Goal: Task Accomplishment & Management: Complete application form

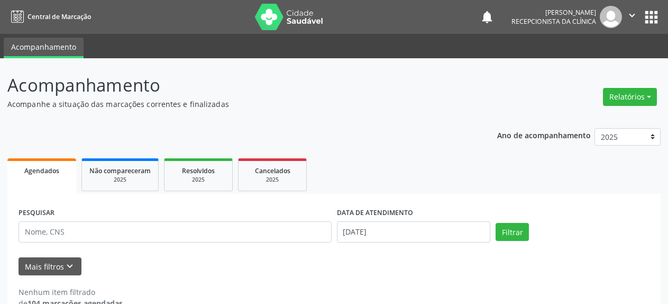
select select "8"
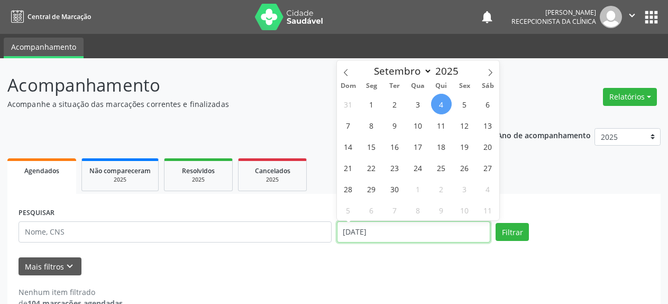
click at [389, 233] on input "[DATE]" at bounding box center [414, 231] width 154 height 21
click at [416, 105] on span "3" at bounding box center [418, 104] width 21 height 21
type input "[DATE]"
click at [416, 105] on span "3" at bounding box center [418, 104] width 21 height 21
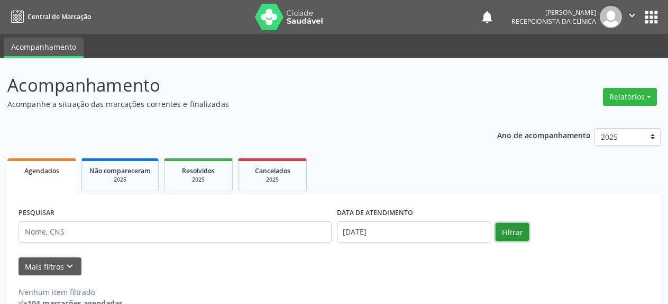
click at [519, 231] on button "Filtrar" at bounding box center [512, 232] width 33 height 18
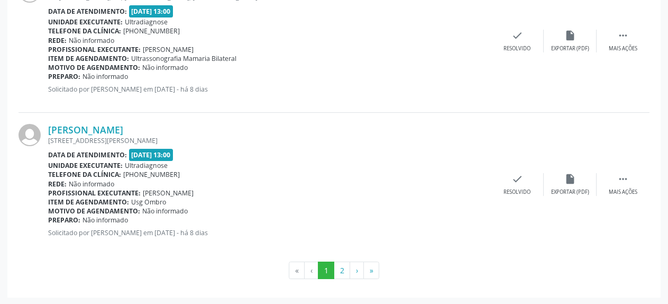
scroll to position [2213, 0]
click at [338, 274] on button "2" at bounding box center [342, 270] width 16 height 18
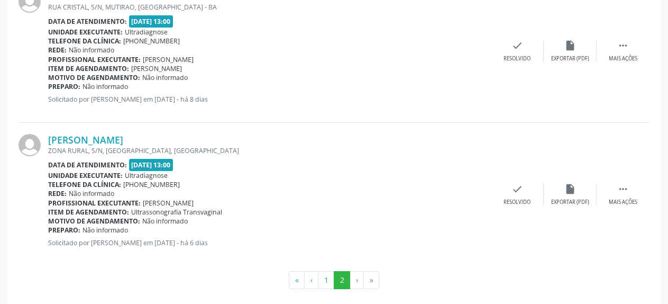
scroll to position [1926, 0]
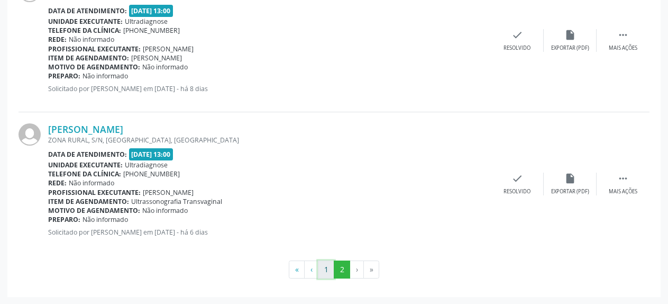
click at [323, 266] on button "1" at bounding box center [326, 269] width 16 height 18
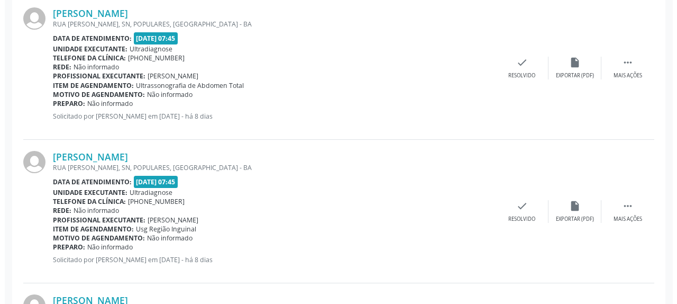
scroll to position [327, 0]
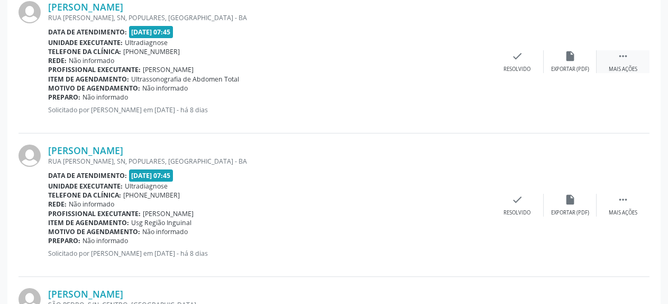
click at [625, 62] on icon "" at bounding box center [623, 56] width 12 height 12
click at [355, 62] on icon "check" at bounding box center [359, 56] width 12 height 12
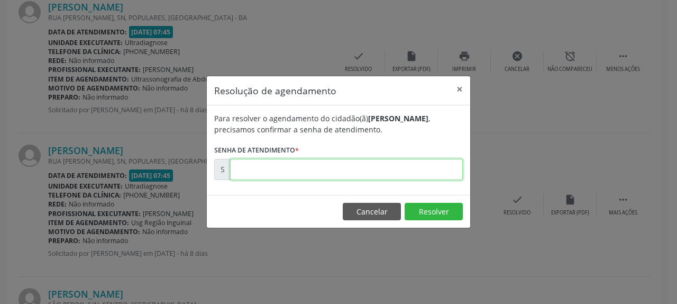
click at [302, 172] on input "text" at bounding box center [346, 169] width 233 height 21
type input "00173997"
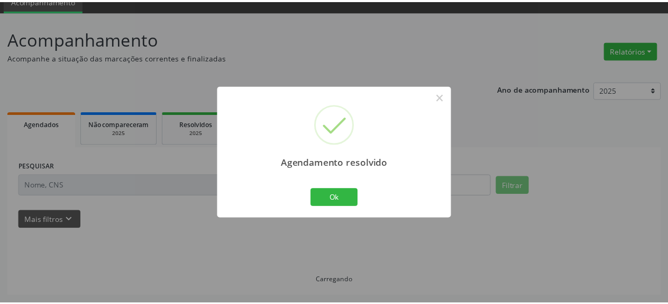
scroll to position [47, 0]
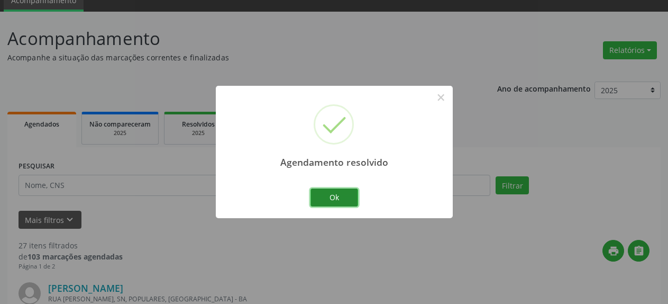
click at [332, 194] on button "Ok" at bounding box center [335, 197] width 48 height 18
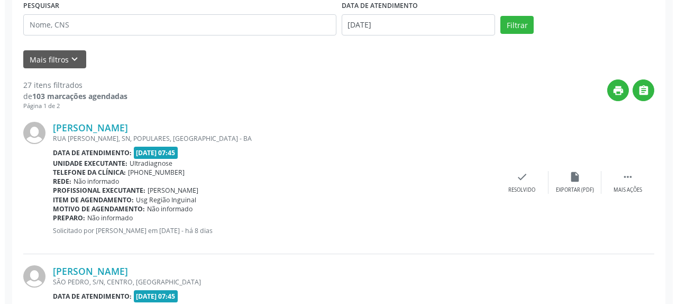
scroll to position [208, 0]
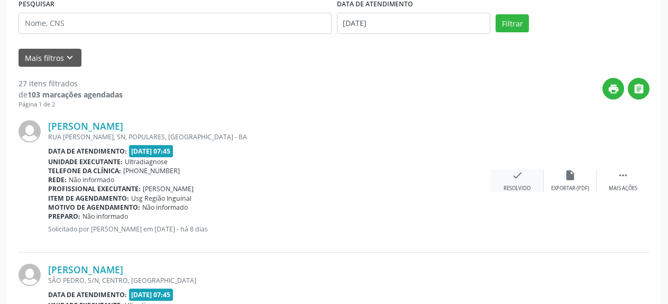
click at [517, 177] on icon "check" at bounding box center [518, 175] width 12 height 12
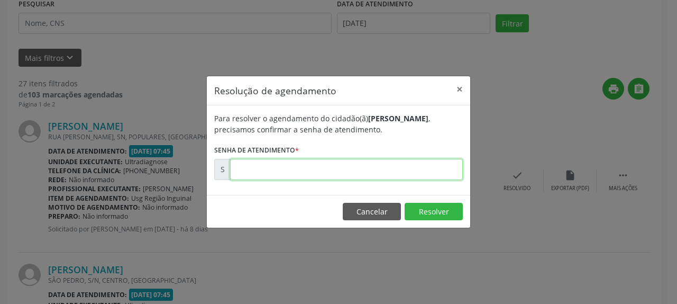
click at [390, 166] on input "text" at bounding box center [346, 169] width 233 height 21
type input "00173998"
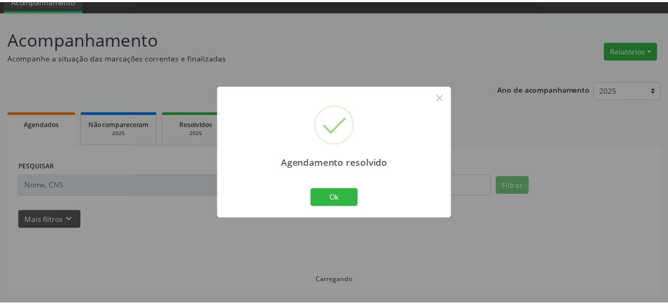
scroll to position [47, 0]
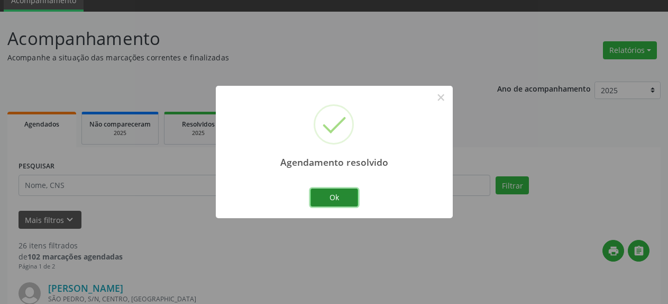
click at [342, 201] on button "Ok" at bounding box center [335, 197] width 48 height 18
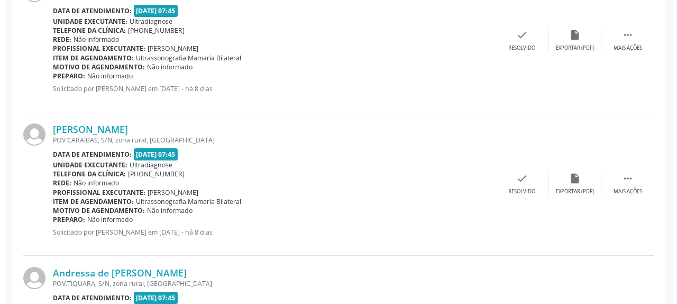
scroll to position [370, 0]
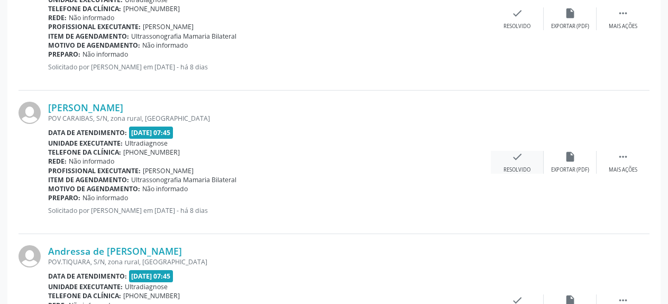
click at [514, 162] on icon "check" at bounding box center [518, 157] width 12 height 12
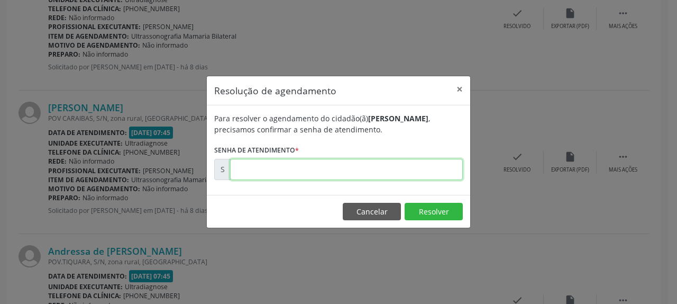
click at [355, 172] on input "text" at bounding box center [346, 169] width 233 height 21
type input "00174001"
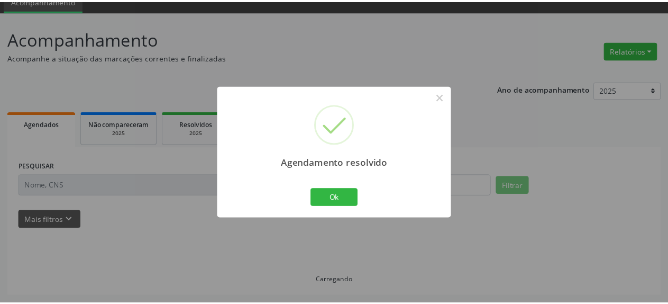
scroll to position [47, 0]
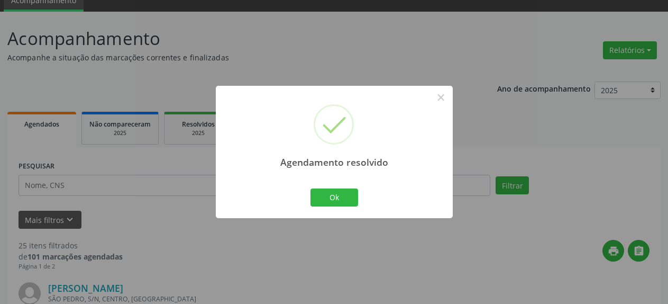
click at [334, 206] on div "Ok Cancel" at bounding box center [334, 197] width 52 height 22
click at [332, 204] on button "Ok" at bounding box center [335, 197] width 48 height 18
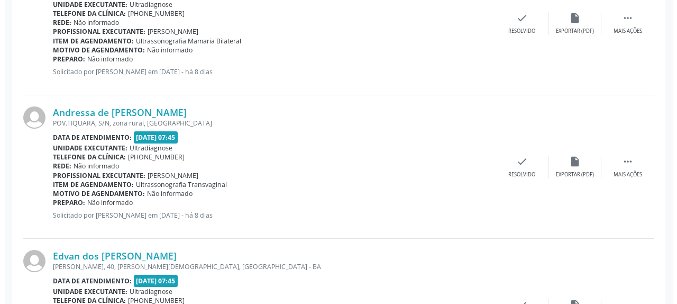
scroll to position [370, 0]
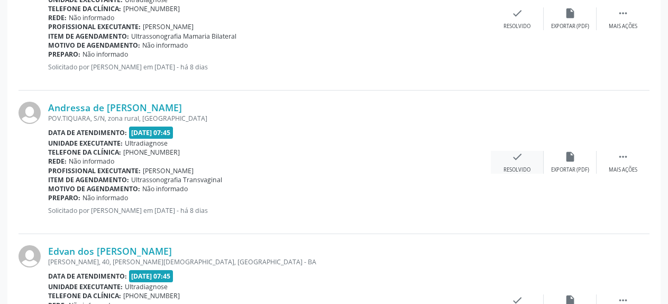
click at [521, 162] on icon "check" at bounding box center [518, 157] width 12 height 12
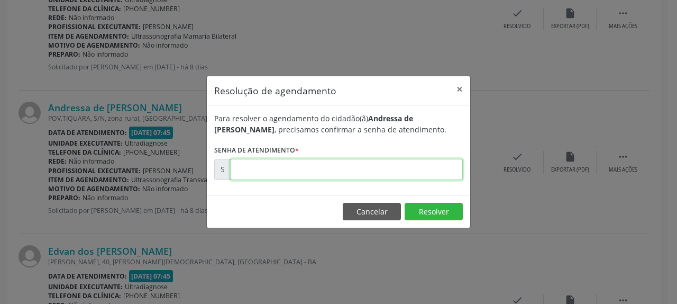
click at [428, 172] on input "text" at bounding box center [346, 169] width 233 height 21
type input "00174002"
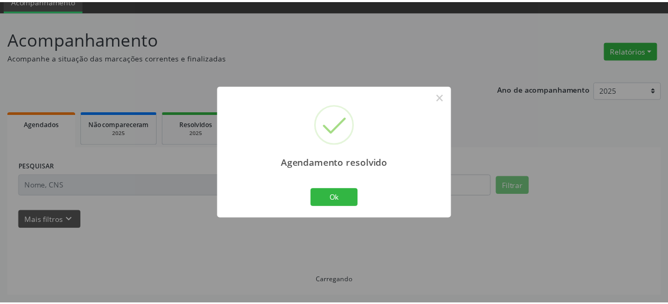
scroll to position [47, 0]
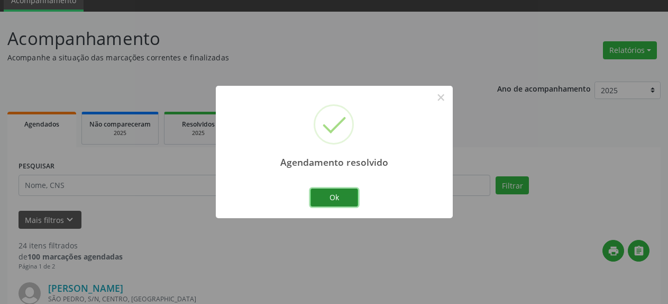
click at [340, 197] on button "Ok" at bounding box center [335, 197] width 48 height 18
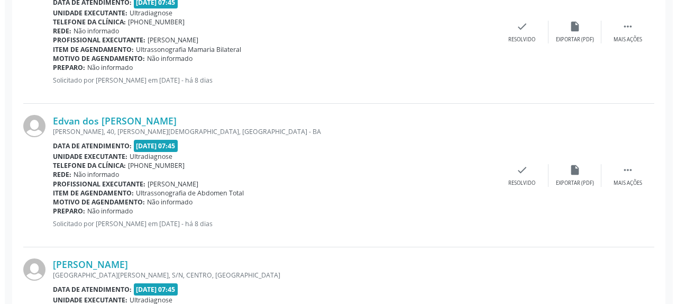
scroll to position [370, 0]
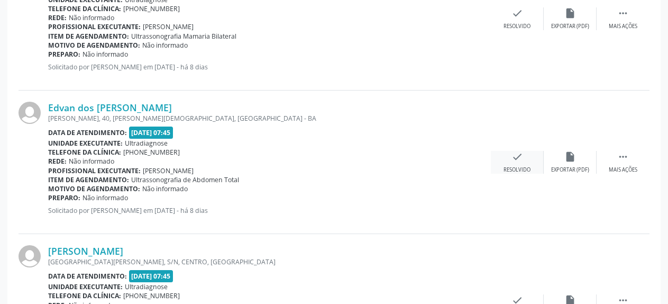
click at [515, 156] on icon "check" at bounding box center [518, 157] width 12 height 12
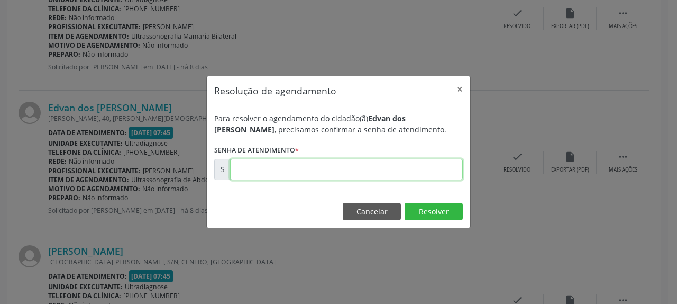
click at [398, 172] on input "text" at bounding box center [346, 169] width 233 height 21
type input "00174004"
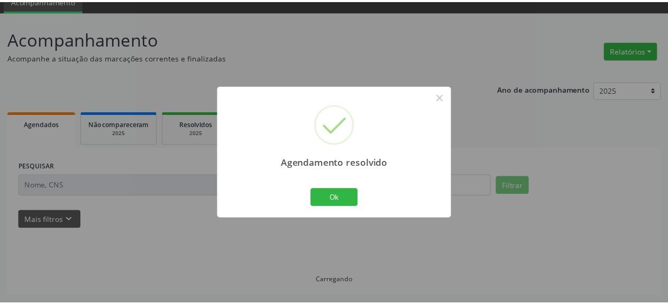
scroll to position [47, 0]
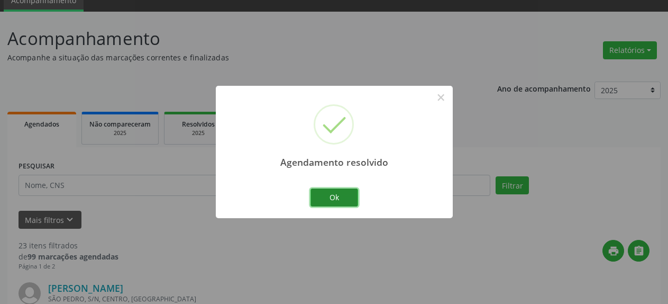
click at [317, 202] on button "Ok" at bounding box center [335, 197] width 48 height 18
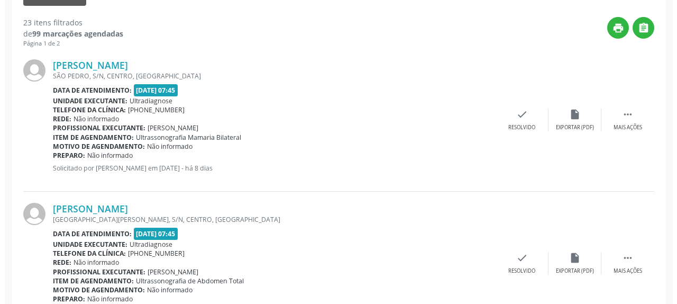
scroll to position [370, 0]
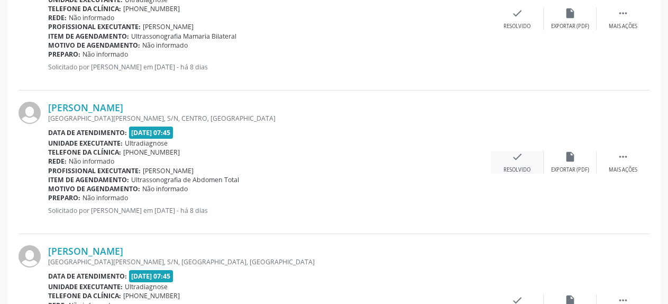
click at [514, 161] on icon "check" at bounding box center [518, 157] width 12 height 12
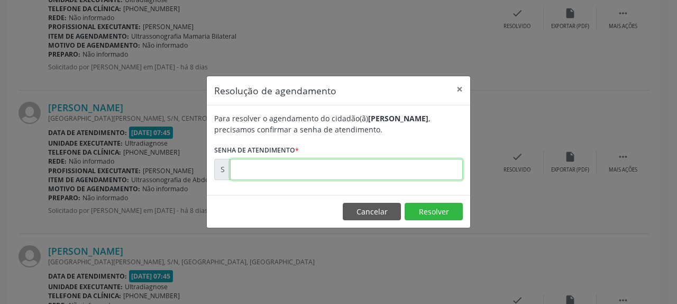
click at [430, 173] on input "text" at bounding box center [346, 169] width 233 height 21
type input "00174006"
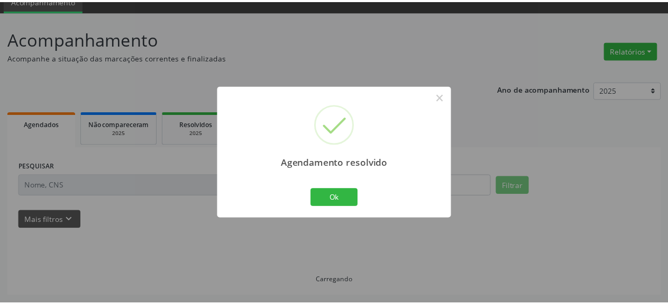
scroll to position [47, 0]
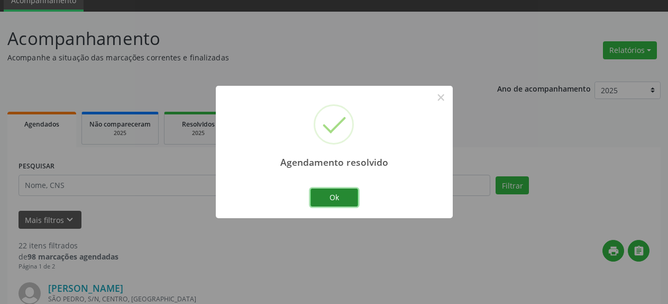
click at [335, 199] on button "Ok" at bounding box center [335, 197] width 48 height 18
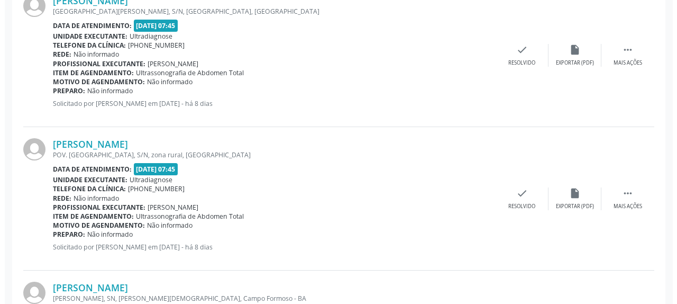
scroll to position [478, 0]
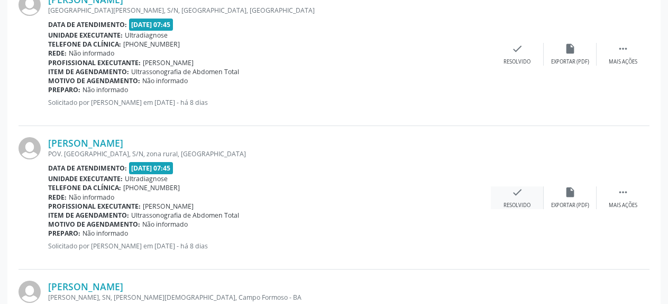
click at [517, 198] on icon "check" at bounding box center [518, 192] width 12 height 12
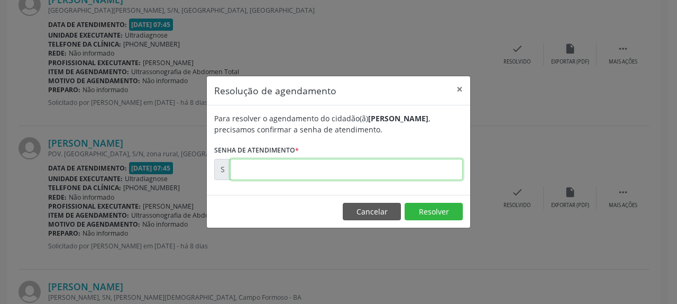
click at [429, 171] on input "text" at bounding box center [346, 169] width 233 height 21
type input "00174008"
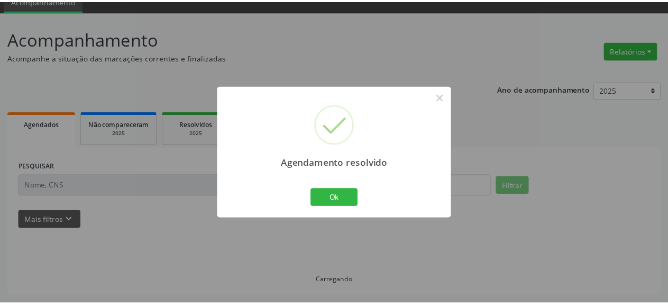
scroll to position [47, 0]
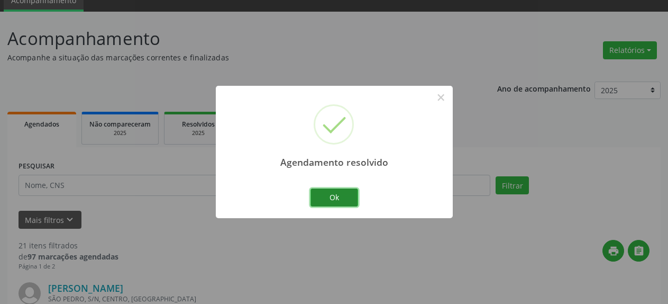
click at [324, 205] on button "Ok" at bounding box center [335, 197] width 48 height 18
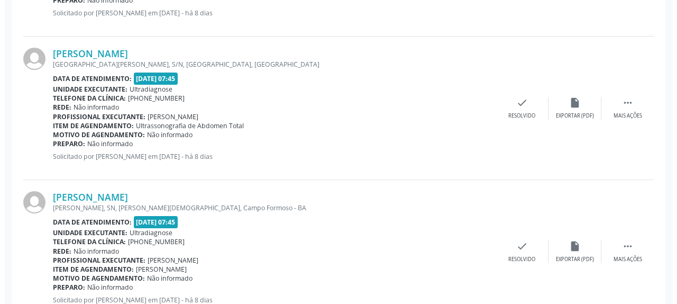
scroll to position [478, 0]
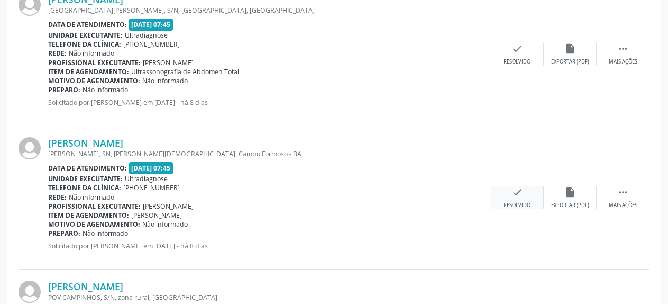
click at [513, 190] on icon "check" at bounding box center [518, 192] width 12 height 12
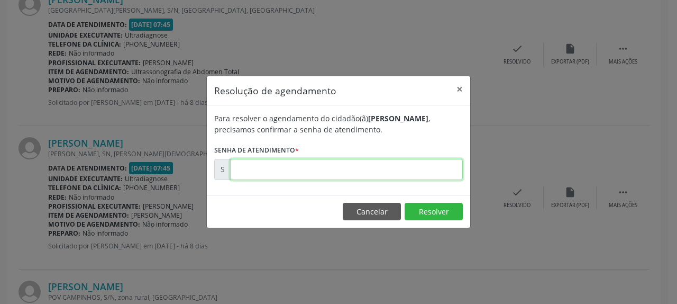
click at [350, 175] on input "text" at bounding box center [346, 169] width 233 height 21
type input "00174009"
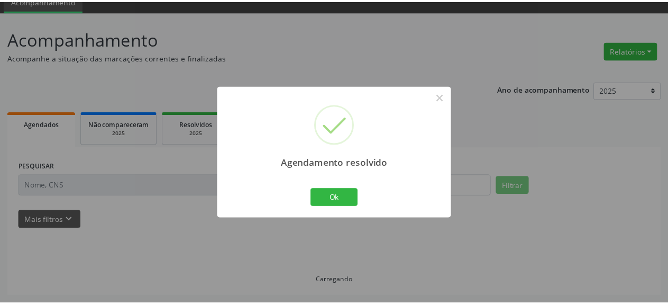
scroll to position [47, 0]
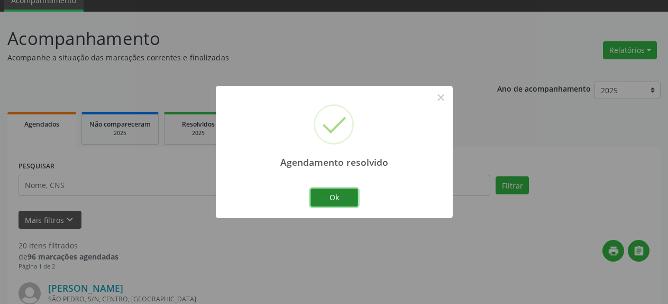
click at [343, 194] on button "Ok" at bounding box center [335, 197] width 48 height 18
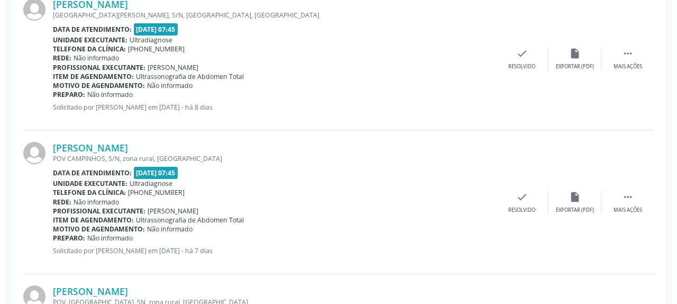
scroll to position [478, 0]
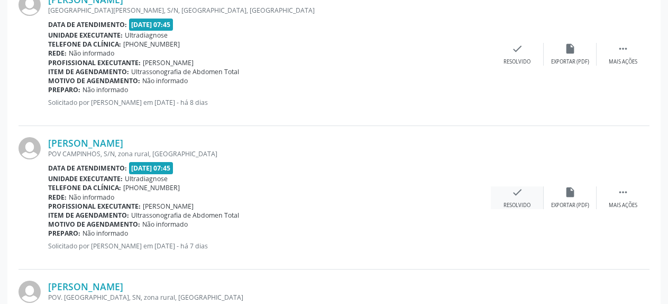
click at [518, 198] on icon "check" at bounding box center [518, 192] width 12 height 12
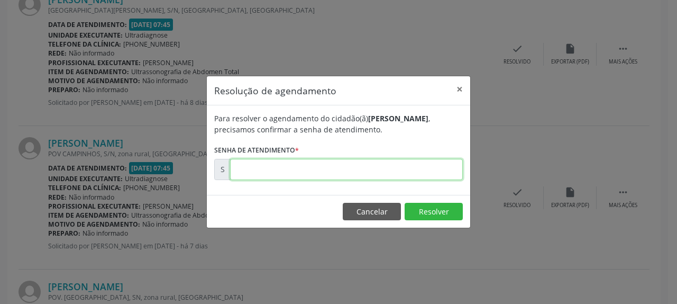
click at [400, 176] on input "text" at bounding box center [346, 169] width 233 height 21
type input "00174266"
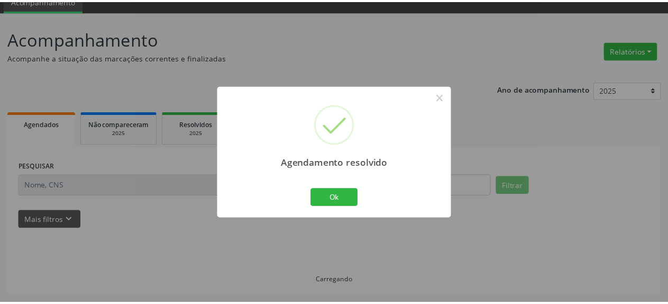
scroll to position [47, 0]
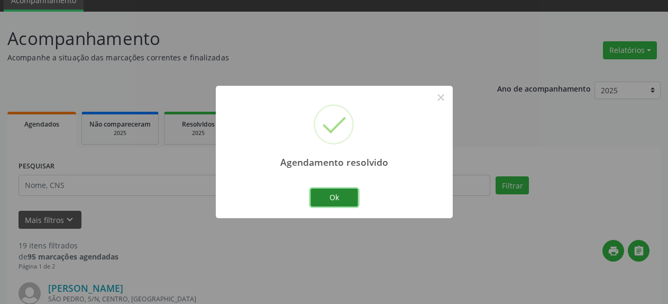
click at [336, 198] on button "Ok" at bounding box center [335, 197] width 48 height 18
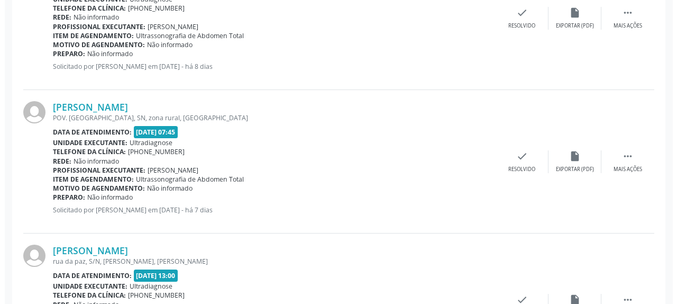
scroll to position [532, 0]
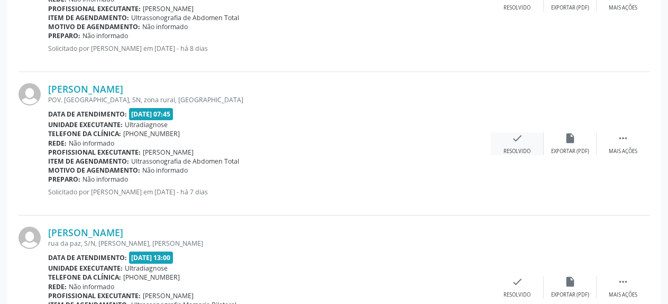
click at [515, 139] on icon "check" at bounding box center [518, 138] width 12 height 12
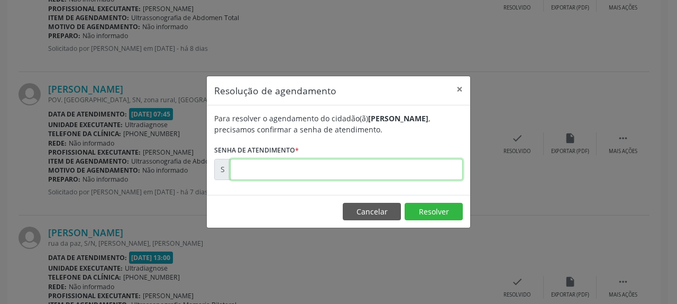
click at [408, 171] on input "text" at bounding box center [346, 169] width 233 height 21
type input "00174267"
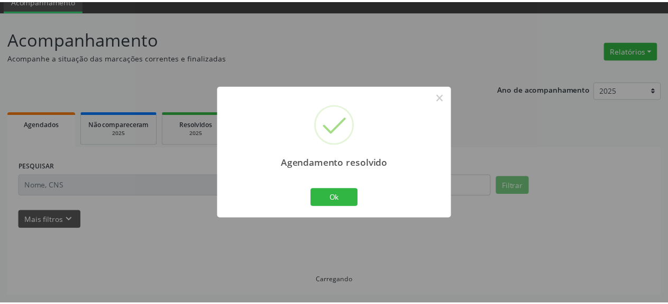
scroll to position [47, 0]
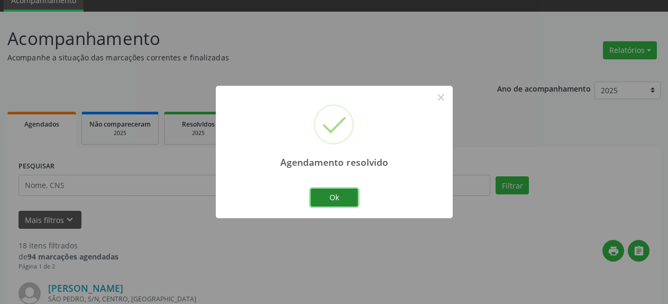
click at [327, 200] on button "Ok" at bounding box center [335, 197] width 48 height 18
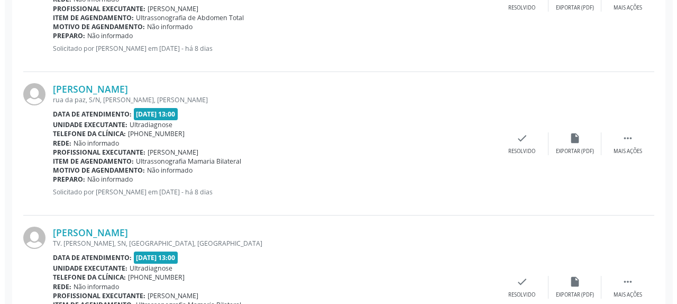
scroll to position [586, 0]
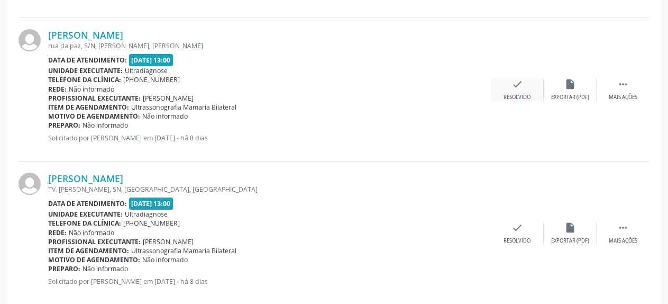
click at [521, 79] on icon "check" at bounding box center [518, 84] width 12 height 12
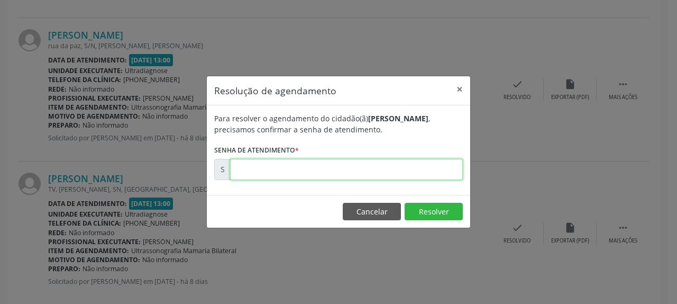
click at [387, 176] on input "text" at bounding box center [346, 169] width 233 height 21
type input "00174010"
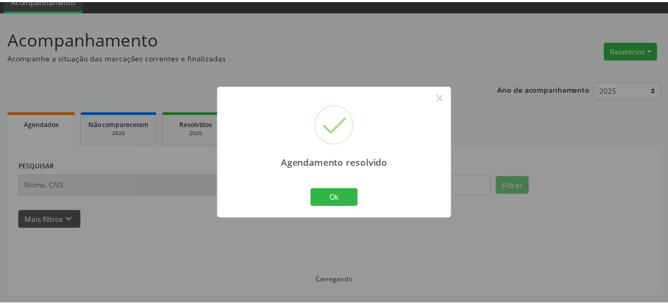
scroll to position [47, 0]
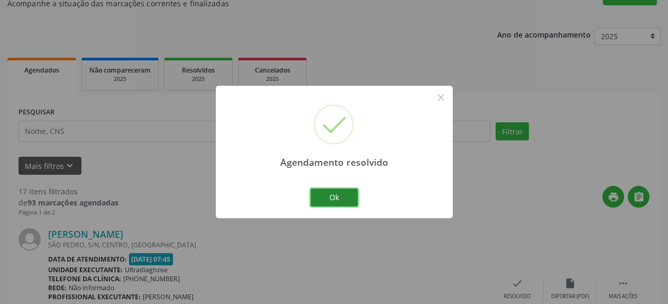
click at [342, 199] on button "Ok" at bounding box center [335, 197] width 48 height 18
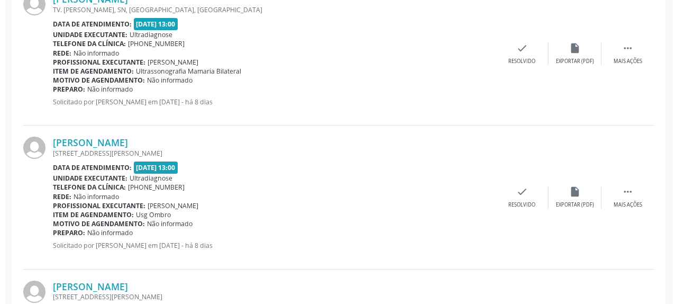
scroll to position [640, 0]
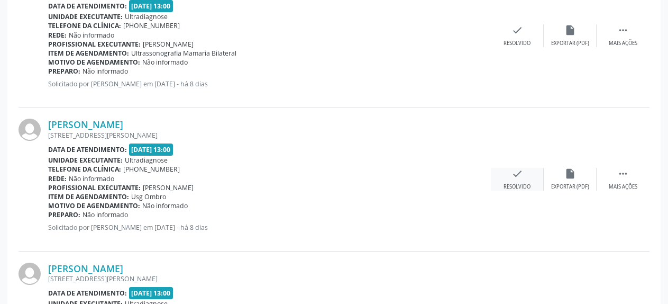
click at [509, 175] on div "check Resolvido" at bounding box center [517, 179] width 53 height 23
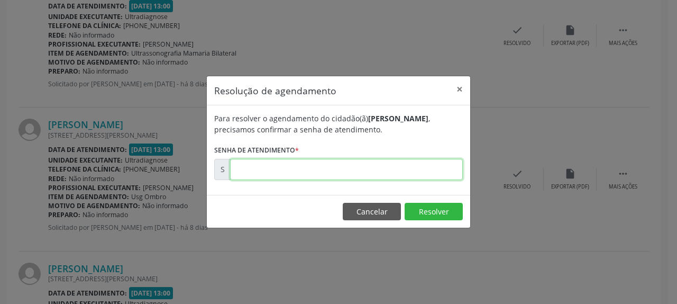
click at [424, 169] on input "text" at bounding box center [346, 169] width 233 height 21
type input "00174012"
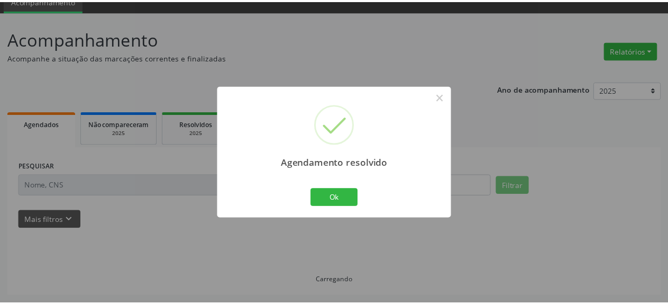
scroll to position [47, 0]
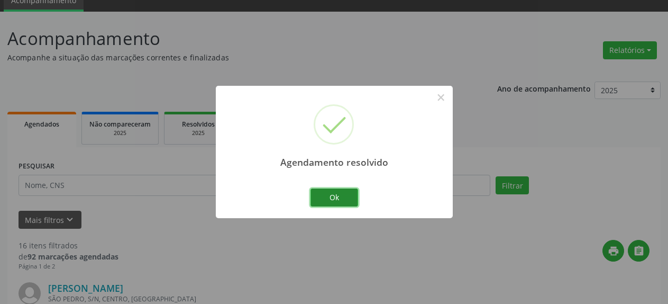
click at [322, 196] on button "Ok" at bounding box center [335, 197] width 48 height 18
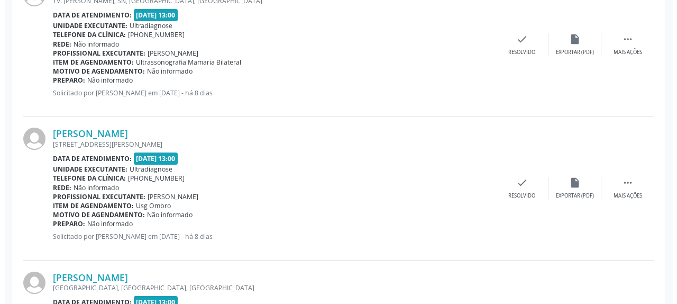
scroll to position [640, 0]
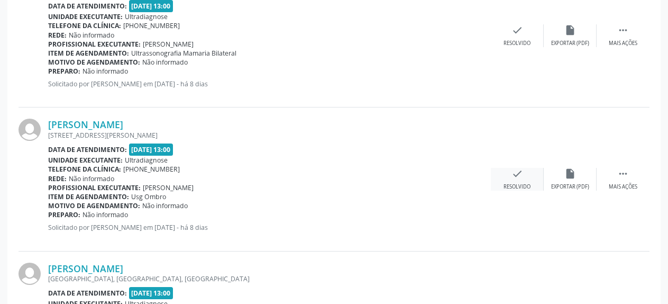
click at [510, 177] on div "check Resolvido" at bounding box center [517, 179] width 53 height 23
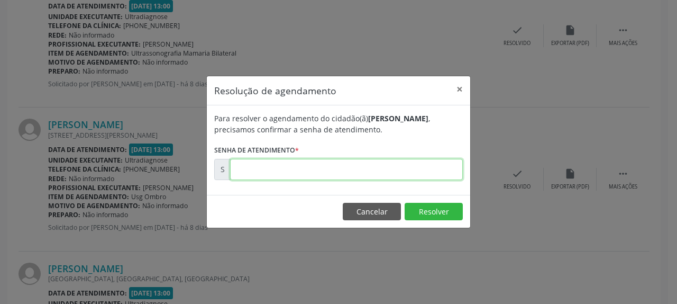
click at [387, 171] on input "text" at bounding box center [346, 169] width 233 height 21
type input "00174013"
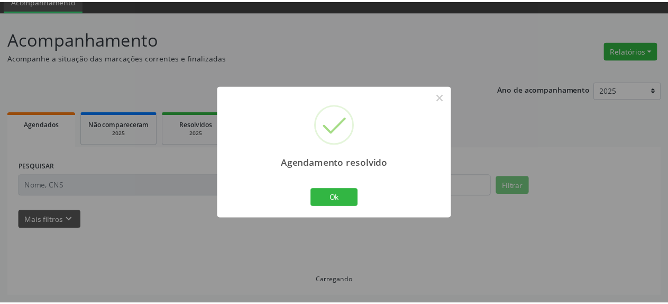
scroll to position [47, 0]
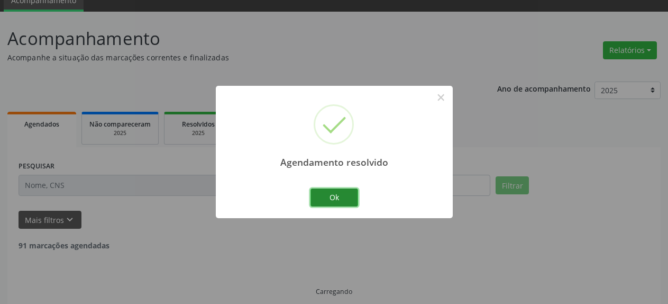
click at [341, 193] on button "Ok" at bounding box center [335, 197] width 48 height 18
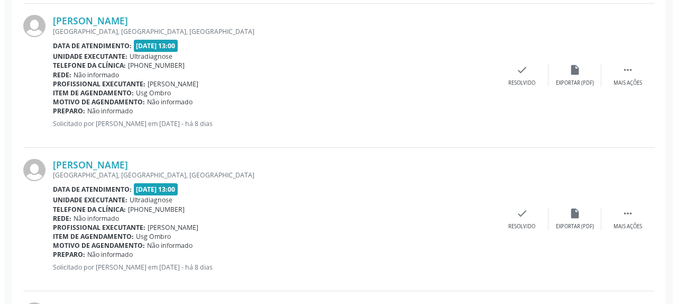
scroll to position [748, 0]
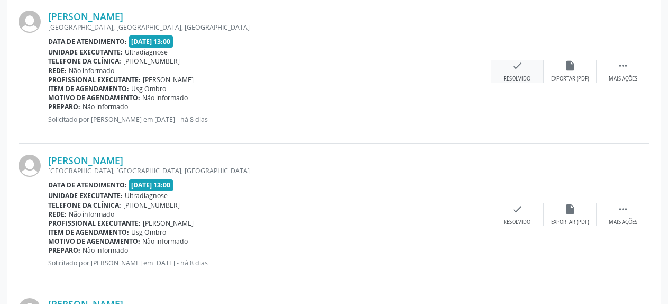
click at [515, 69] on icon "check" at bounding box center [518, 66] width 12 height 12
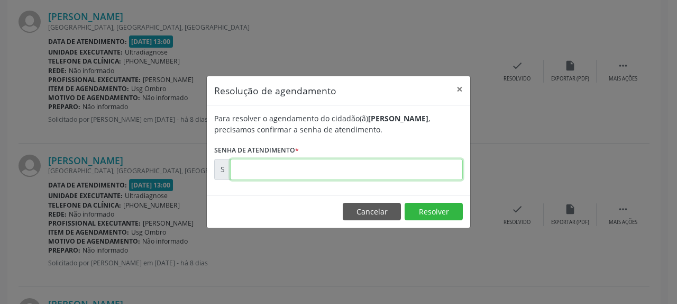
click at [360, 171] on input "text" at bounding box center [346, 169] width 233 height 21
type input "00174014"
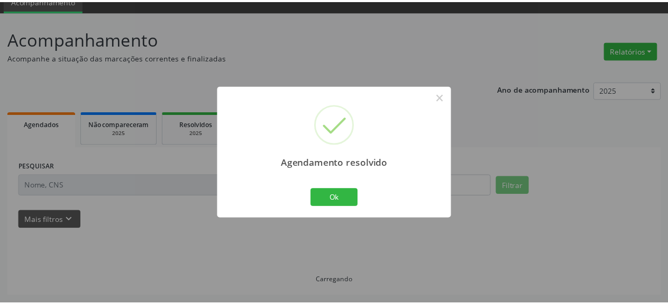
scroll to position [47, 0]
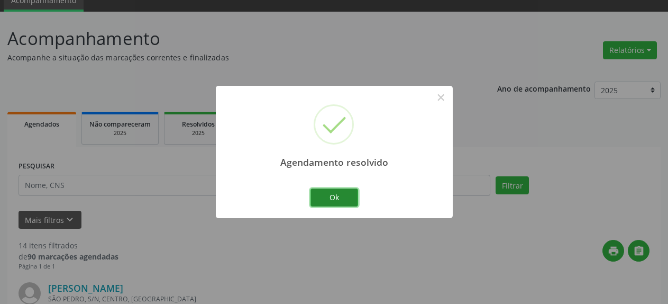
click at [332, 198] on button "Ok" at bounding box center [335, 197] width 48 height 18
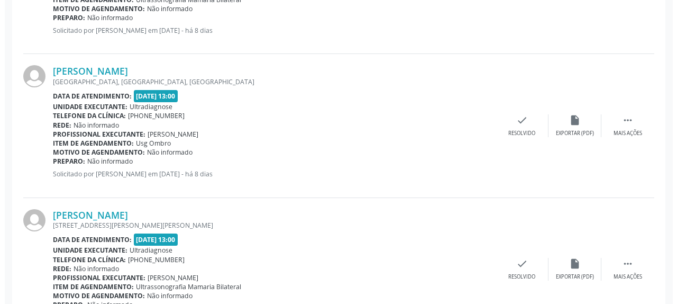
scroll to position [694, 0]
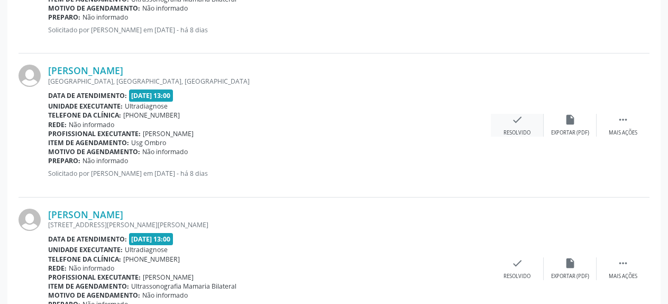
click at [520, 120] on icon "check" at bounding box center [518, 120] width 12 height 12
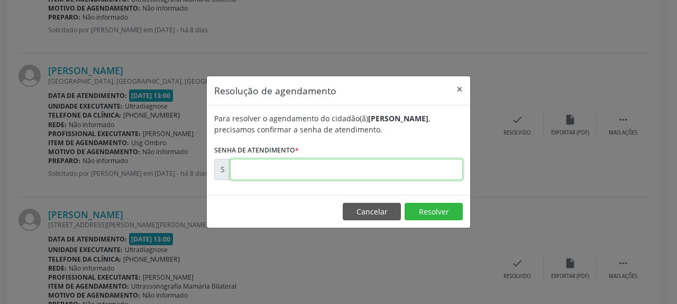
click at [430, 168] on input "text" at bounding box center [346, 169] width 233 height 21
type input "00174015"
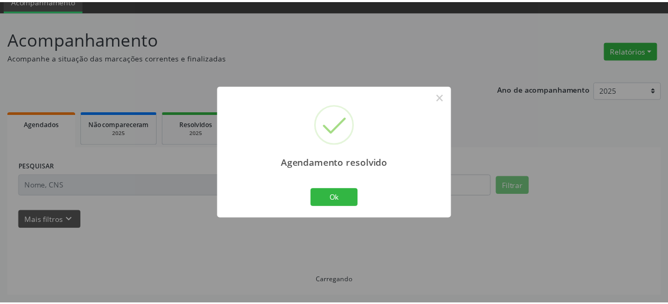
scroll to position [47, 0]
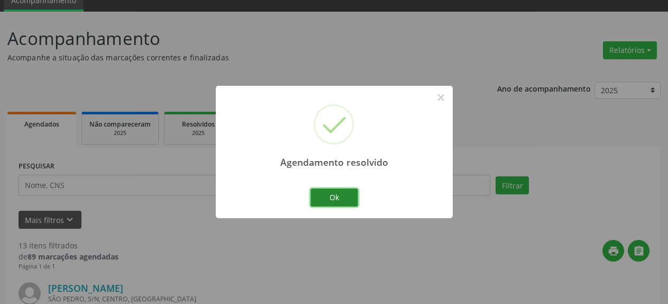
click at [325, 197] on button "Ok" at bounding box center [335, 197] width 48 height 18
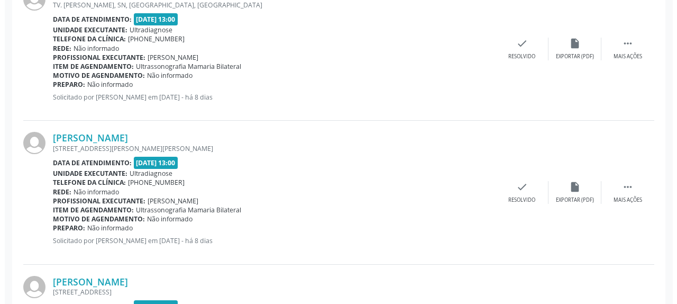
scroll to position [748, 0]
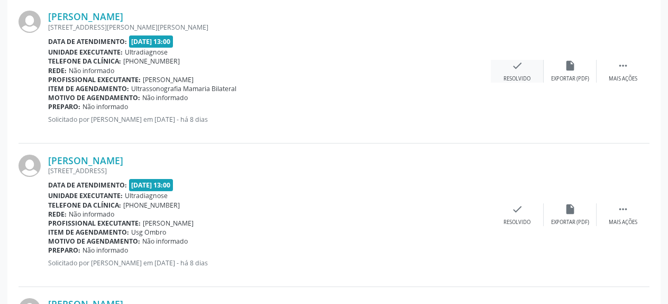
click at [523, 74] on div "check Resolvido" at bounding box center [517, 71] width 53 height 23
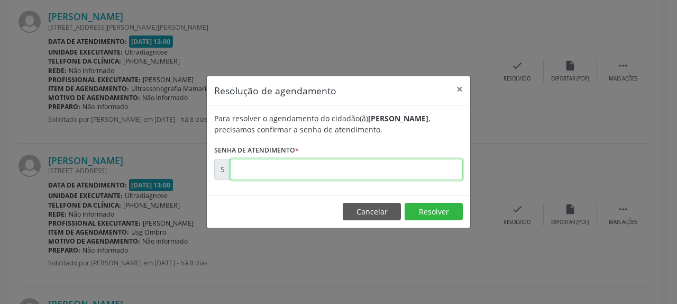
click at [350, 170] on input "text" at bounding box center [346, 169] width 233 height 21
type input "00174016"
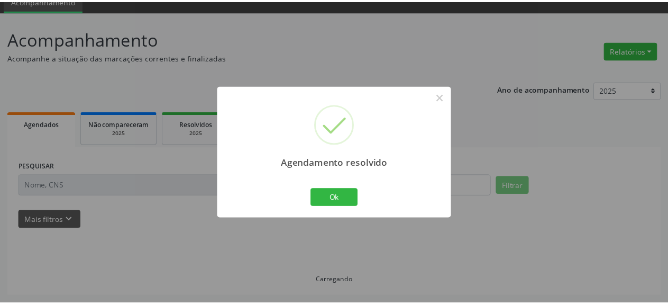
scroll to position [47, 0]
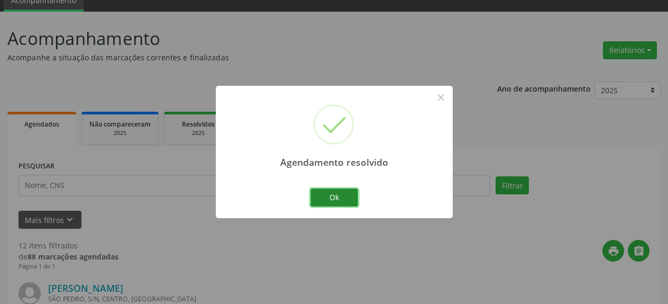
click at [338, 203] on button "Ok" at bounding box center [335, 197] width 48 height 18
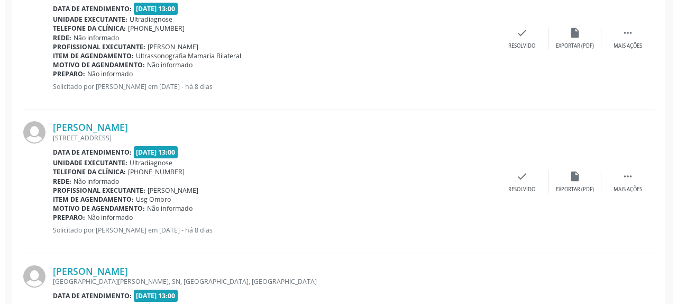
scroll to position [694, 0]
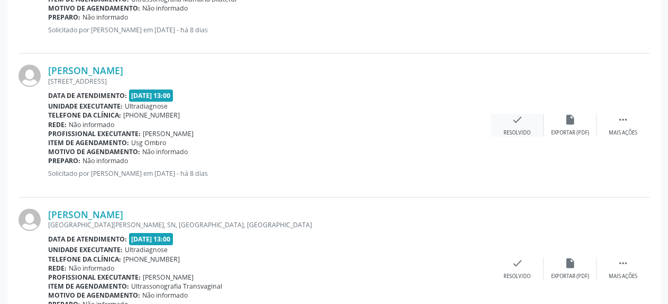
click at [515, 120] on icon "check" at bounding box center [518, 120] width 12 height 12
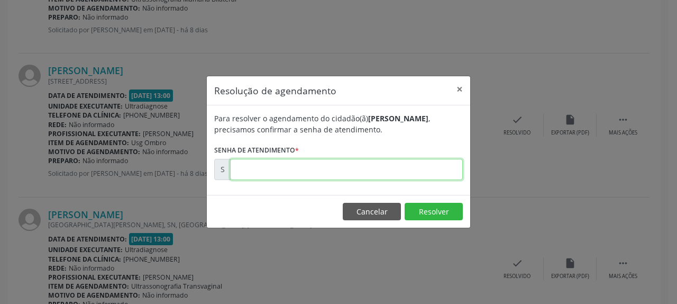
click at [353, 172] on input "text" at bounding box center [346, 169] width 233 height 21
type input "00174017"
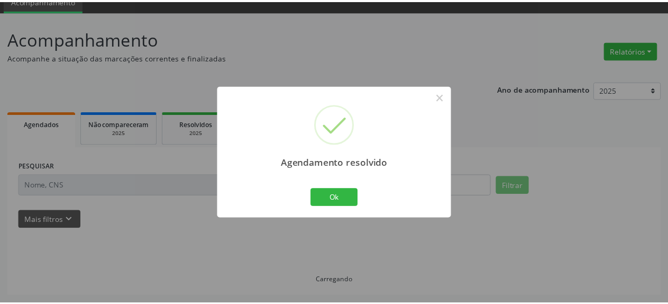
scroll to position [47, 0]
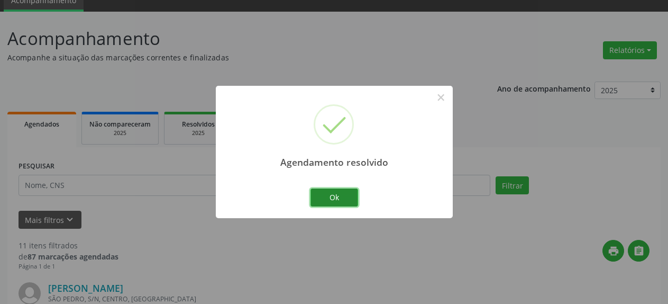
click at [334, 194] on button "Ok" at bounding box center [335, 197] width 48 height 18
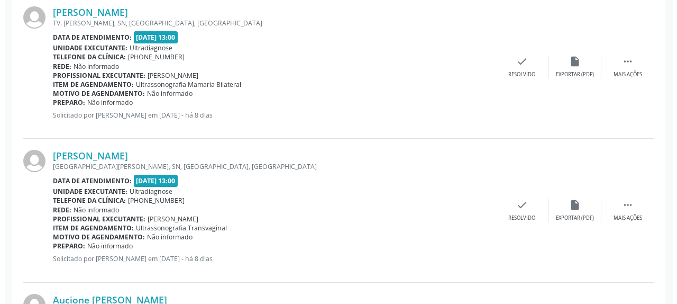
scroll to position [640, 0]
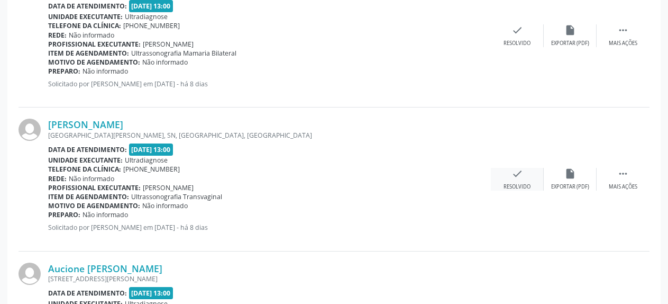
click at [524, 175] on div "check Resolvido" at bounding box center [517, 179] width 53 height 23
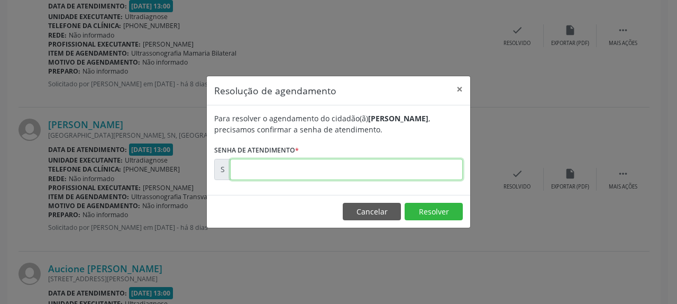
click at [424, 169] on input "text" at bounding box center [346, 169] width 233 height 21
type input "00174018"
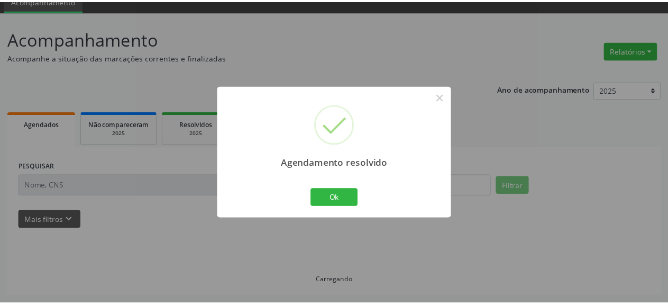
scroll to position [47, 0]
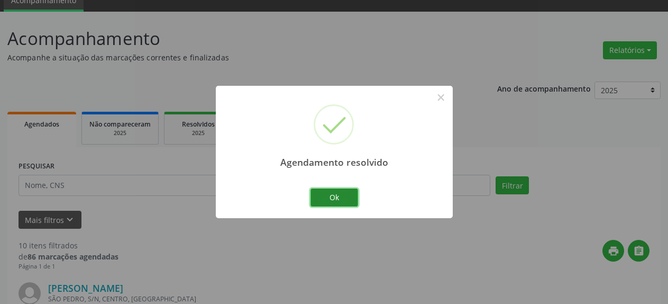
click at [341, 198] on button "Ok" at bounding box center [335, 197] width 48 height 18
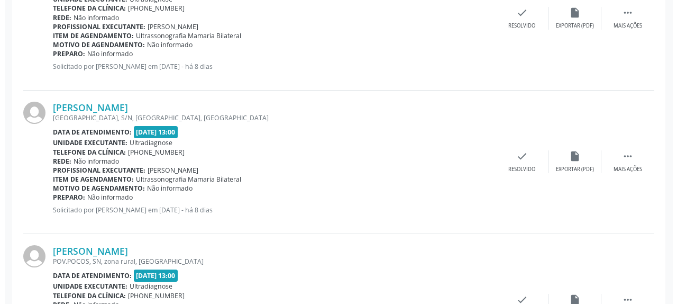
scroll to position [802, 0]
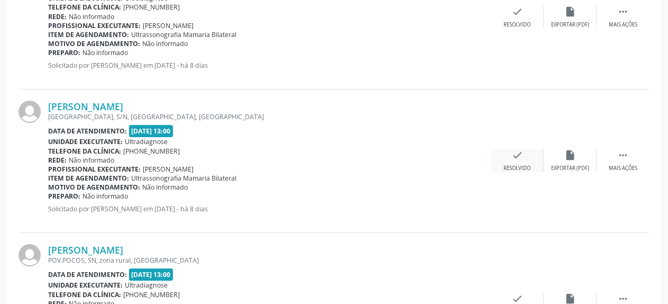
click at [524, 155] on div "check Resolvido" at bounding box center [517, 160] width 53 height 23
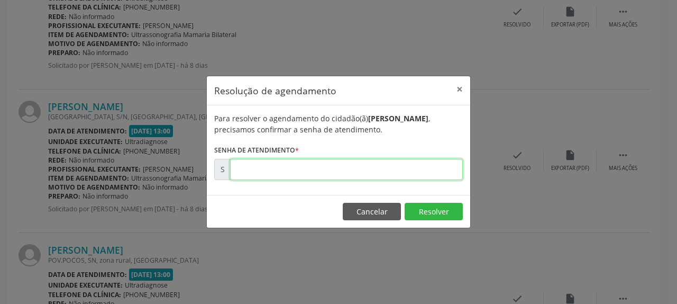
click at [447, 167] on input "text" at bounding box center [346, 169] width 233 height 21
type input "00174020"
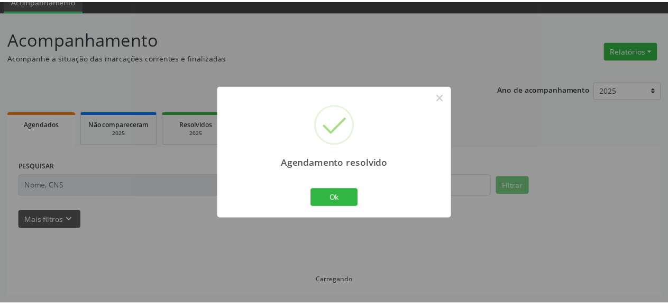
scroll to position [47, 0]
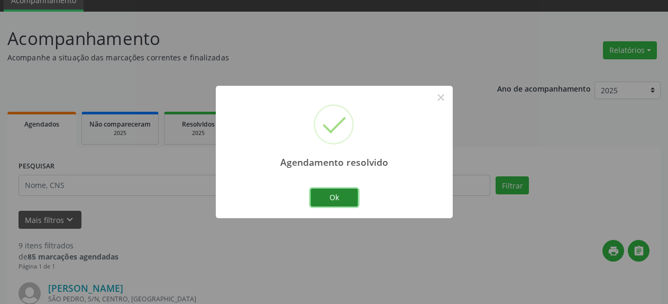
click at [336, 195] on button "Ok" at bounding box center [335, 197] width 48 height 18
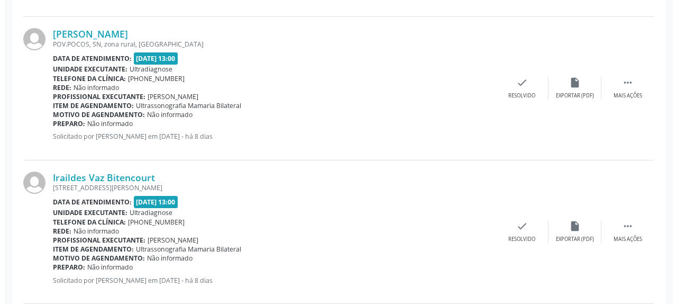
scroll to position [910, 0]
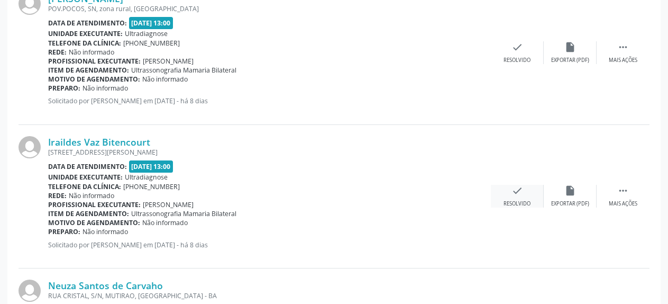
click at [516, 196] on icon "check" at bounding box center [518, 191] width 12 height 12
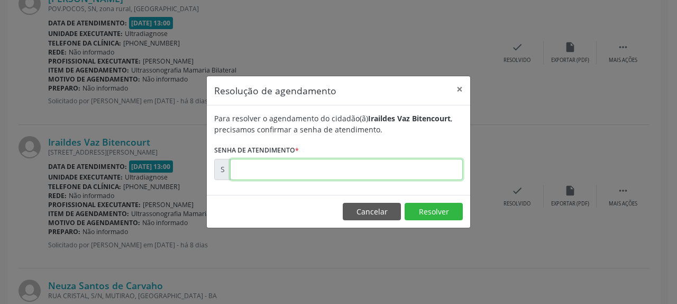
click at [378, 167] on input "text" at bounding box center [346, 169] width 233 height 21
type input "00174022"
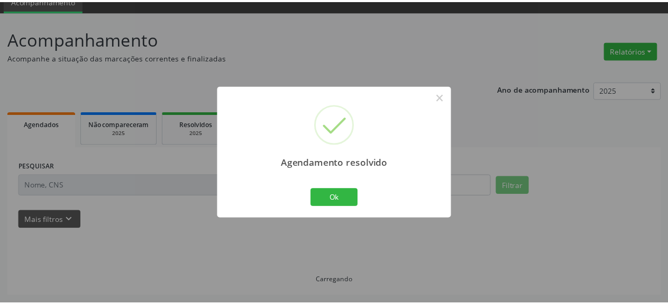
scroll to position [47, 0]
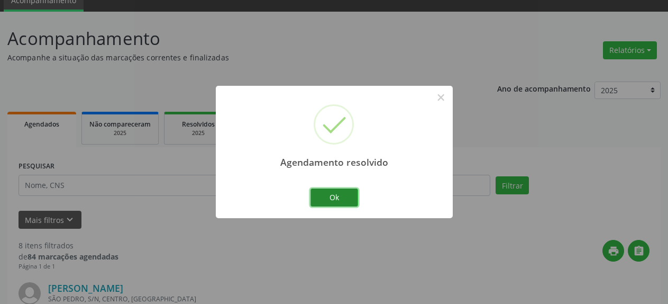
click at [335, 197] on button "Ok" at bounding box center [335, 197] width 48 height 18
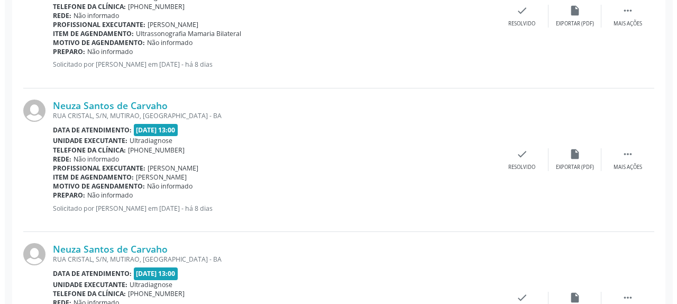
scroll to position [964, 0]
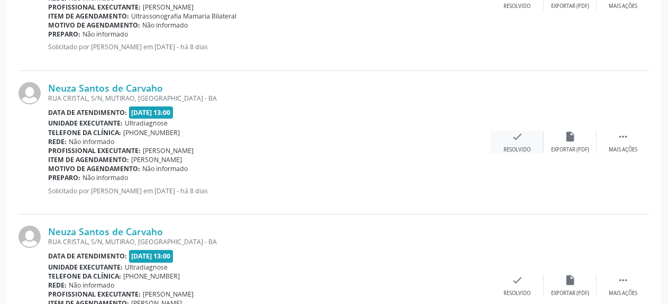
click at [514, 141] on icon "check" at bounding box center [518, 137] width 12 height 12
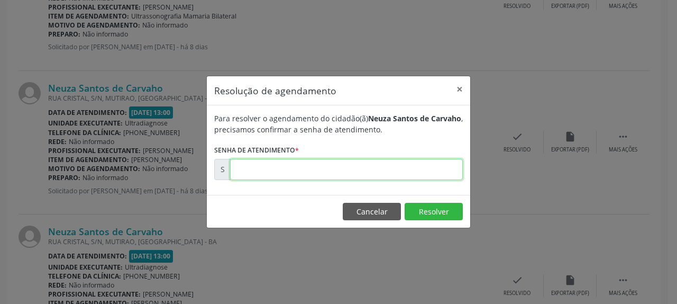
click at [388, 176] on input "text" at bounding box center [346, 169] width 233 height 21
type input "00174023"
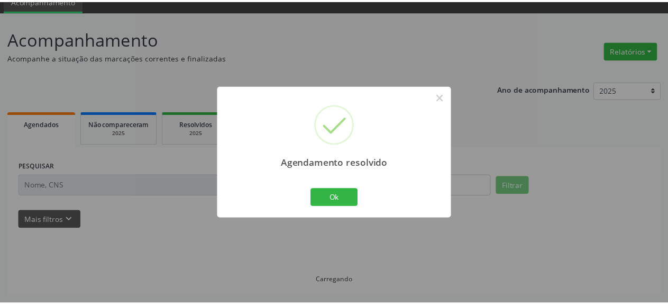
scroll to position [47, 0]
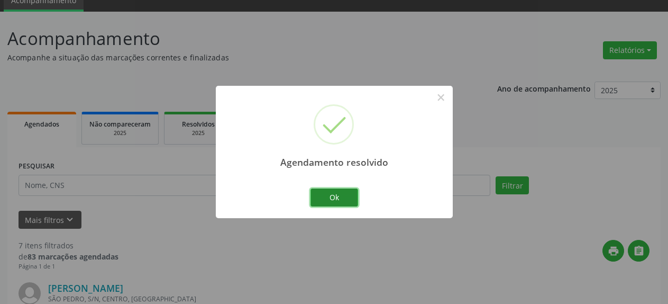
click at [331, 200] on button "Ok" at bounding box center [335, 197] width 48 height 18
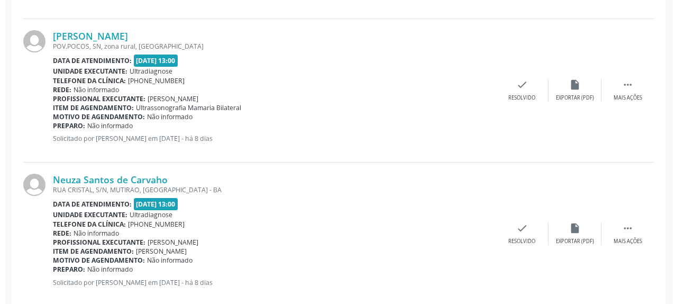
scroll to position [910, 0]
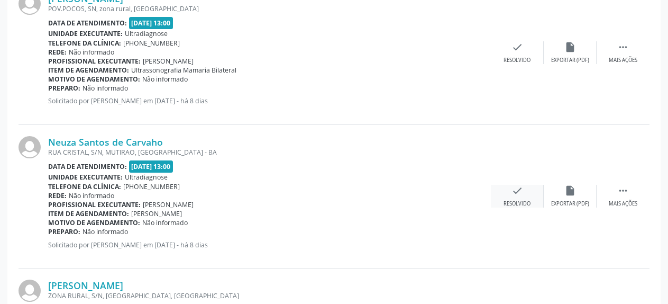
click at [525, 193] on div "check Resolvido" at bounding box center [517, 196] width 53 height 23
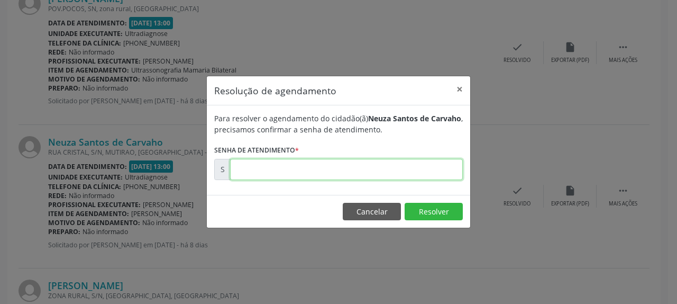
click at [372, 170] on input "text" at bounding box center [346, 169] width 233 height 21
type input "00174024"
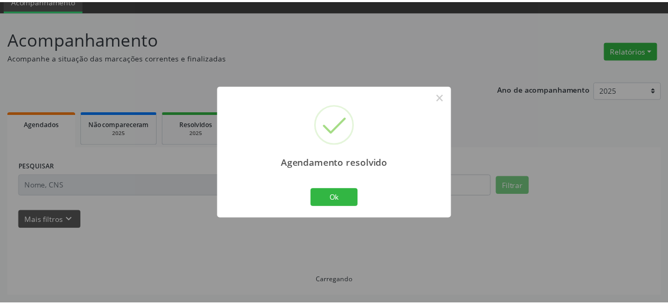
scroll to position [47, 0]
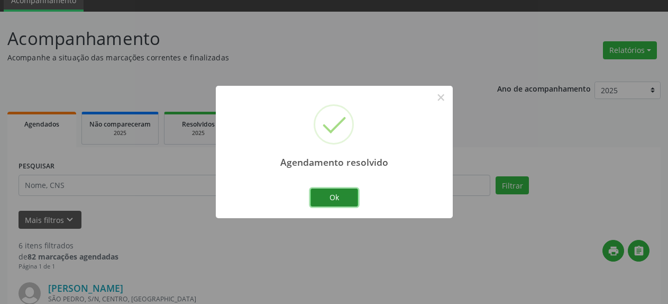
click at [347, 197] on button "Ok" at bounding box center [335, 197] width 48 height 18
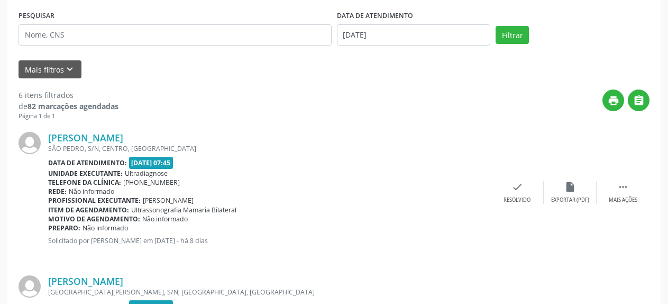
scroll to position [208, 0]
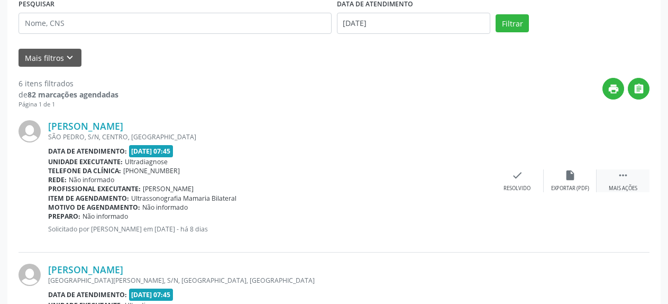
click at [629, 178] on div " Mais ações" at bounding box center [623, 180] width 53 height 23
click at [572, 175] on icon "alarm_off" at bounding box center [570, 175] width 12 height 12
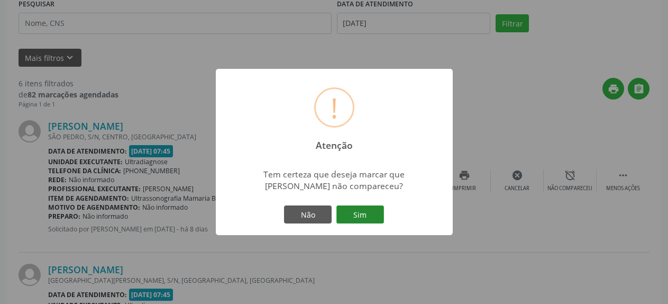
click at [367, 220] on button "Sim" at bounding box center [360, 214] width 48 height 18
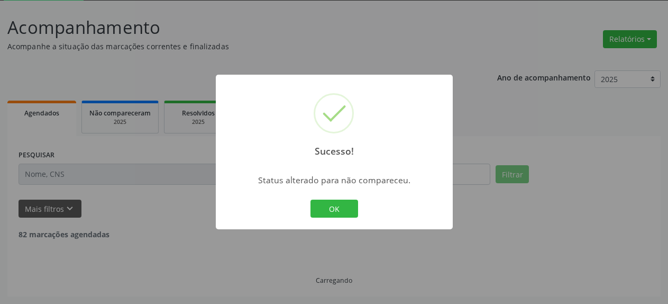
scroll to position [58, 0]
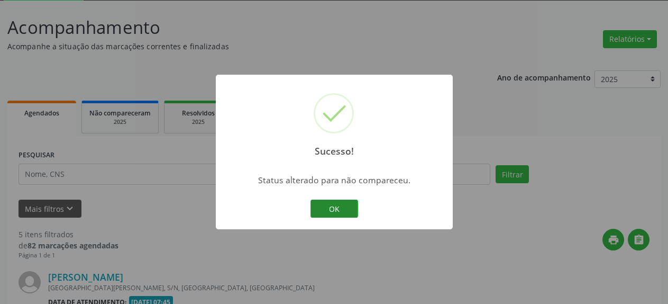
click at [341, 212] on button "OK" at bounding box center [335, 208] width 48 height 18
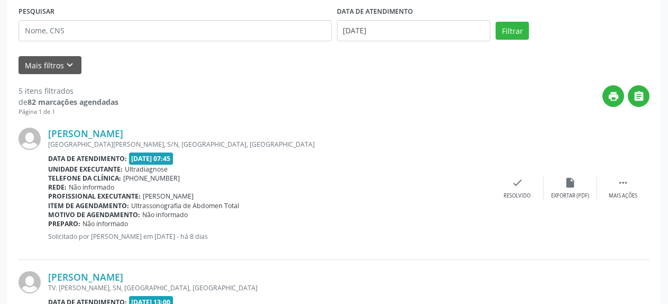
scroll to position [220, 0]
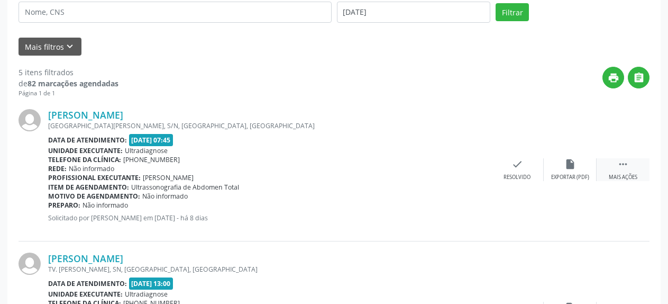
click at [619, 166] on icon "" at bounding box center [623, 164] width 12 height 12
click at [572, 163] on icon "alarm_off" at bounding box center [570, 164] width 12 height 12
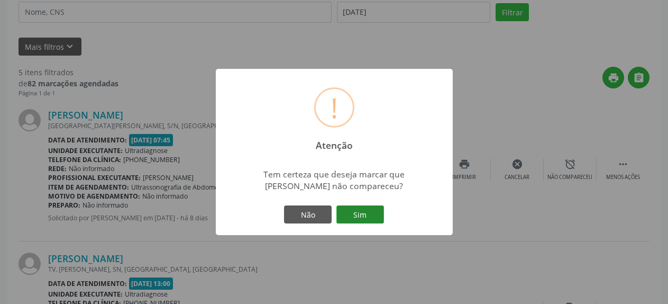
click at [353, 219] on button "Sim" at bounding box center [360, 214] width 48 height 18
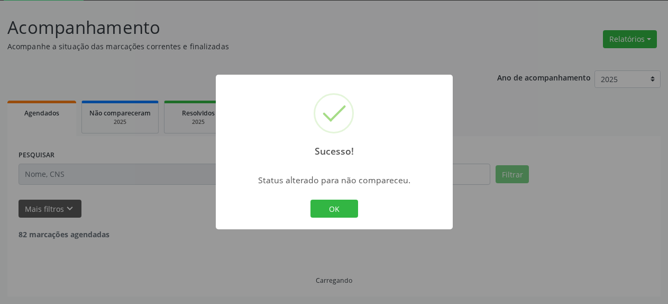
scroll to position [58, 0]
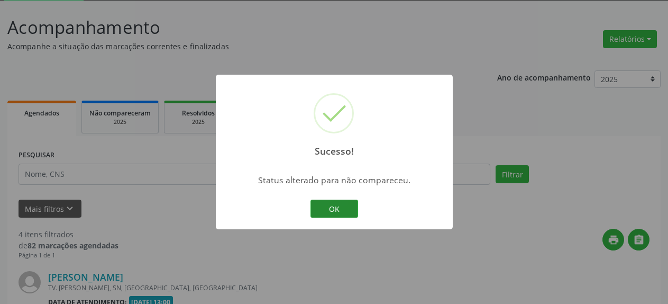
click at [333, 206] on button "OK" at bounding box center [335, 208] width 48 height 18
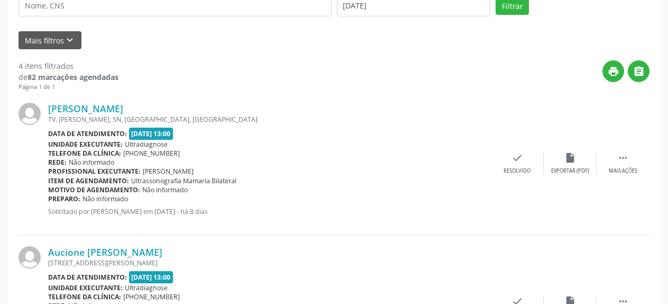
scroll to position [273, 0]
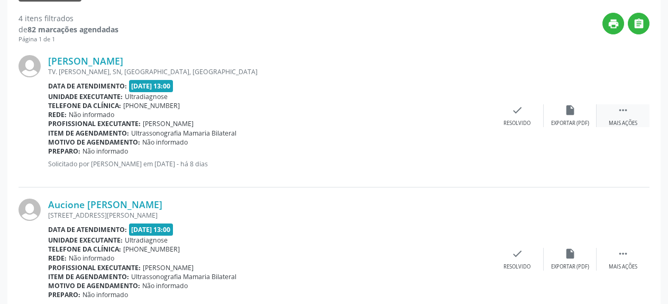
click at [620, 111] on icon "" at bounding box center [623, 110] width 12 height 12
click at [568, 115] on icon "alarm_off" at bounding box center [570, 110] width 12 height 12
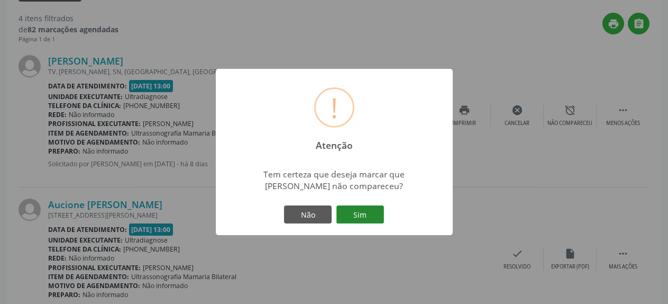
click at [353, 215] on button "Sim" at bounding box center [360, 214] width 48 height 18
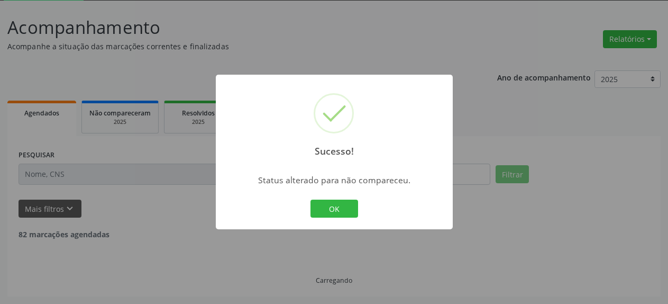
scroll to position [58, 0]
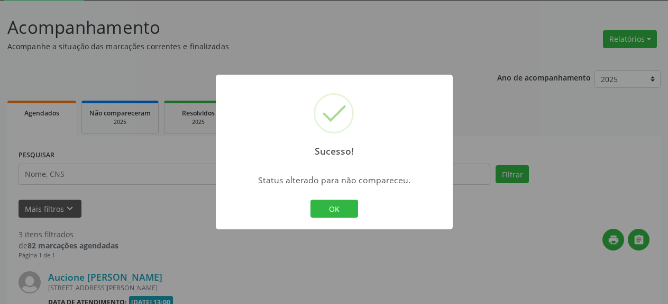
click at [353, 215] on button "OK" at bounding box center [335, 208] width 48 height 18
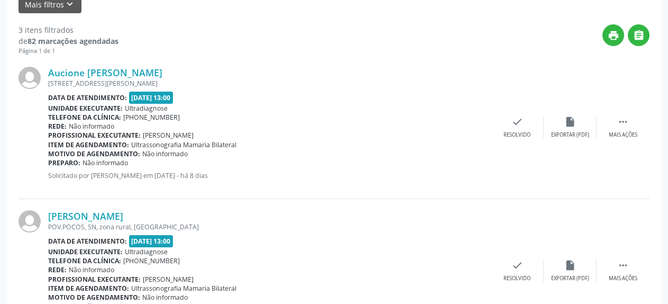
scroll to position [273, 0]
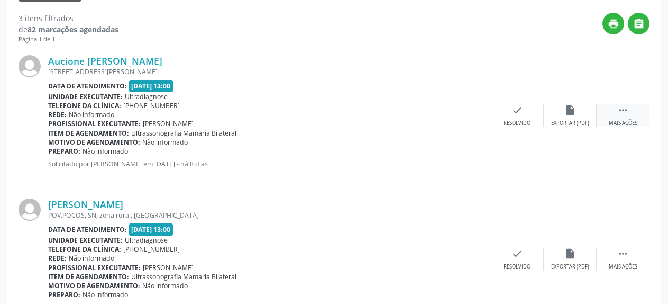
click at [620, 116] on icon "" at bounding box center [623, 110] width 12 height 12
click at [570, 111] on icon "alarm_off" at bounding box center [570, 110] width 12 height 12
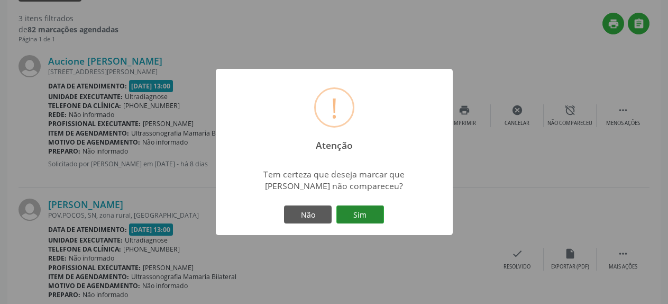
click at [364, 217] on button "Sim" at bounding box center [360, 214] width 48 height 18
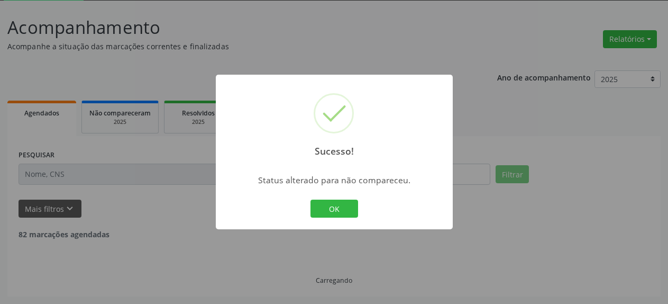
scroll to position [58, 0]
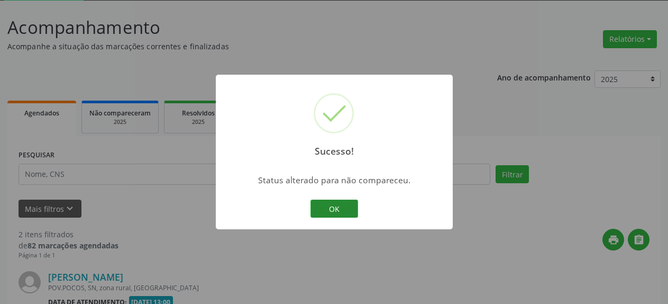
click at [340, 208] on button "OK" at bounding box center [335, 208] width 48 height 18
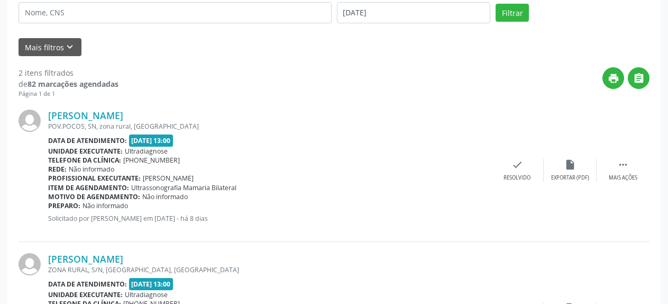
scroll to position [220, 0]
click at [624, 167] on icon "" at bounding box center [623, 164] width 12 height 12
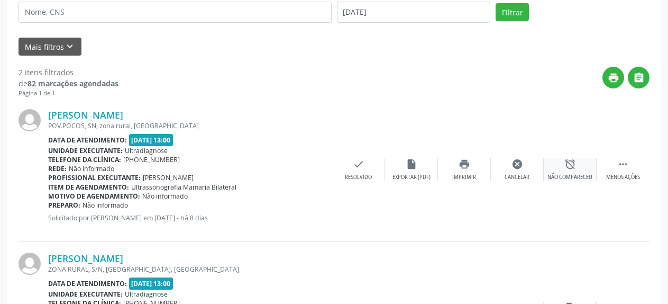
click at [572, 170] on icon "alarm_off" at bounding box center [570, 164] width 12 height 12
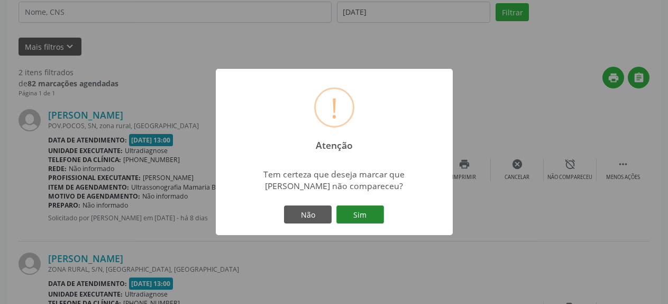
click at [356, 223] on button "Sim" at bounding box center [360, 214] width 48 height 18
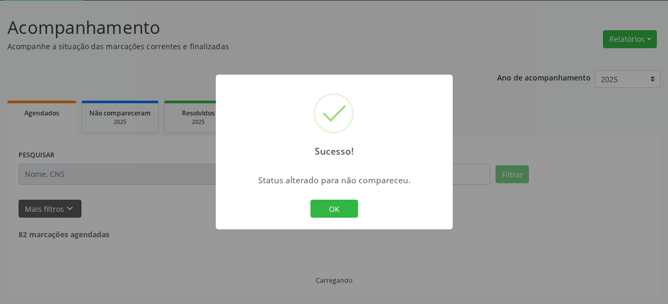
scroll to position [58, 0]
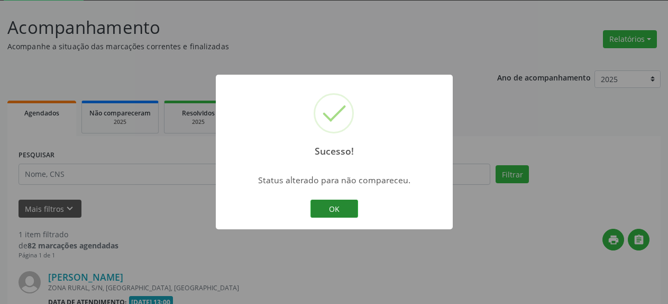
click at [342, 211] on button "OK" at bounding box center [335, 208] width 48 height 18
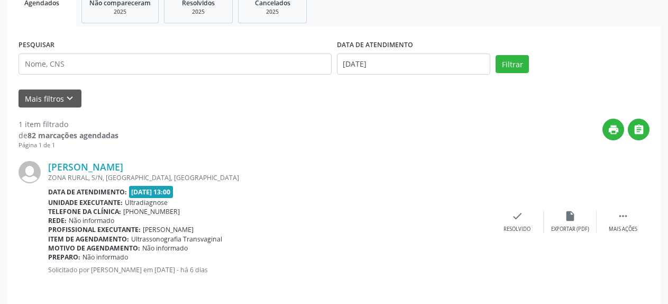
scroll to position [175, 0]
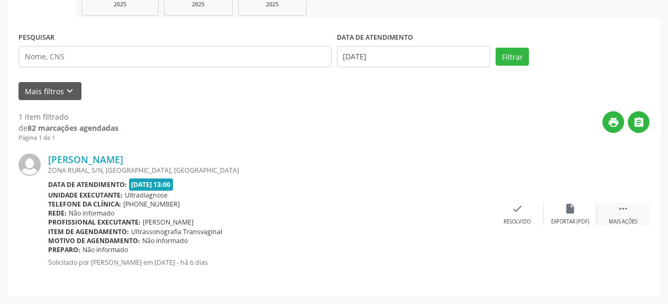
click at [624, 214] on icon "" at bounding box center [623, 209] width 12 height 12
click at [572, 213] on icon "alarm_off" at bounding box center [570, 209] width 12 height 12
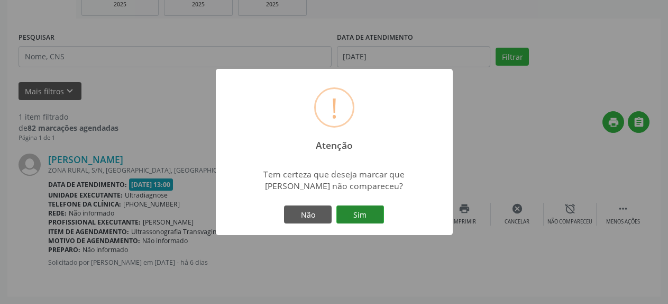
click at [361, 217] on button "Sim" at bounding box center [360, 214] width 48 height 18
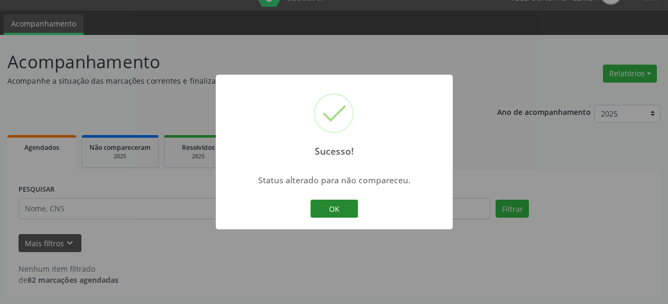
scroll to position [23, 0]
click at [327, 212] on button "OK" at bounding box center [335, 208] width 48 height 18
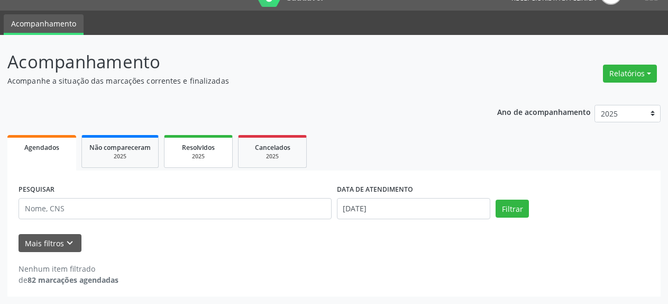
click at [186, 163] on link "Resolvidos 2025" at bounding box center [198, 151] width 69 height 33
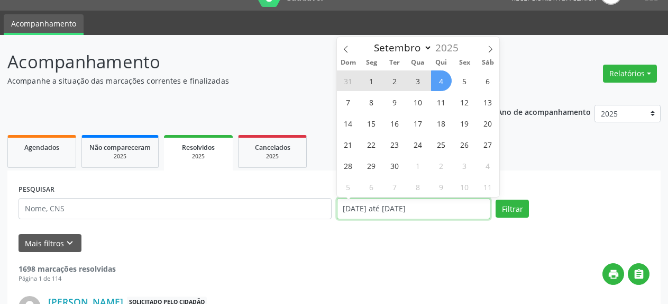
click at [385, 208] on input "[DATE] até [DATE]" at bounding box center [414, 208] width 154 height 21
click at [418, 83] on span "3" at bounding box center [418, 80] width 21 height 21
type input "[DATE]"
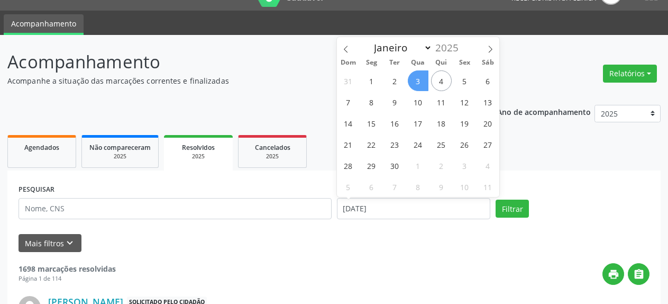
click at [418, 83] on span "3" at bounding box center [418, 80] width 21 height 21
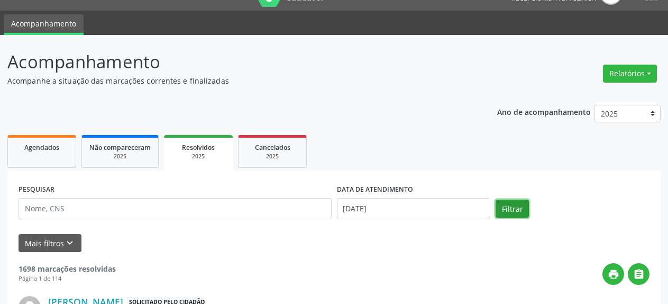
click at [516, 213] on button "Filtrar" at bounding box center [512, 208] width 33 height 18
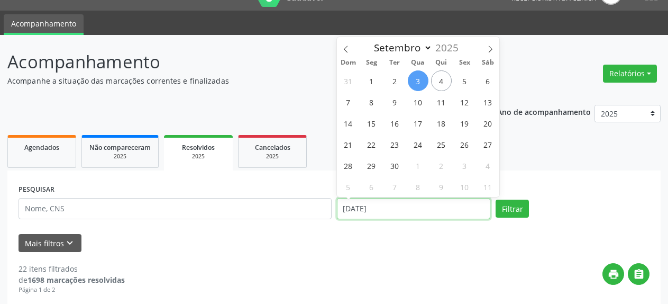
click at [401, 207] on input "[DATE]" at bounding box center [414, 208] width 154 height 21
click at [371, 83] on span "1" at bounding box center [371, 80] width 21 height 21
type input "[DATE]"
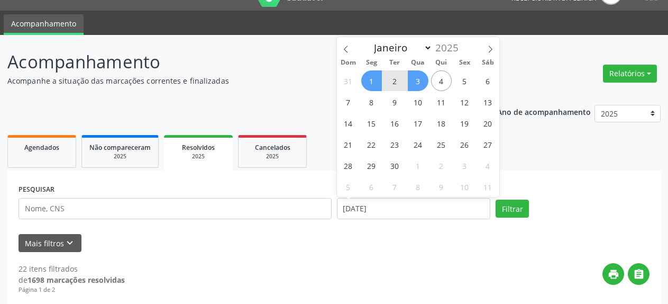
click at [419, 80] on span "3" at bounding box center [418, 80] width 21 height 21
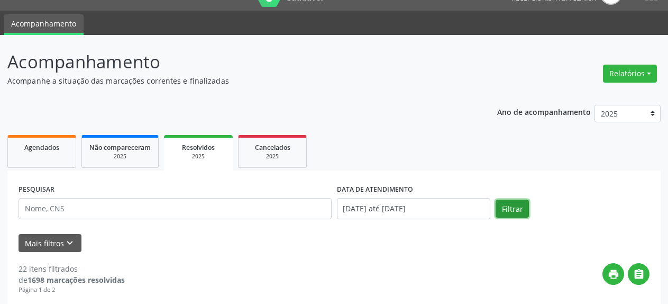
click at [508, 213] on button "Filtrar" at bounding box center [512, 208] width 33 height 18
click at [59, 156] on link "Agendados" at bounding box center [41, 151] width 69 height 33
select select "8"
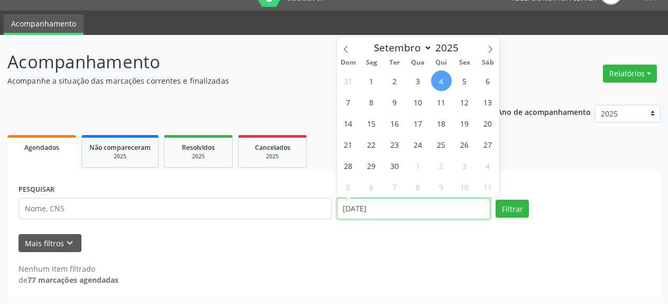
click at [406, 214] on input "[DATE]" at bounding box center [414, 208] width 154 height 21
click at [463, 84] on span "5" at bounding box center [464, 80] width 21 height 21
type input "[DATE]"
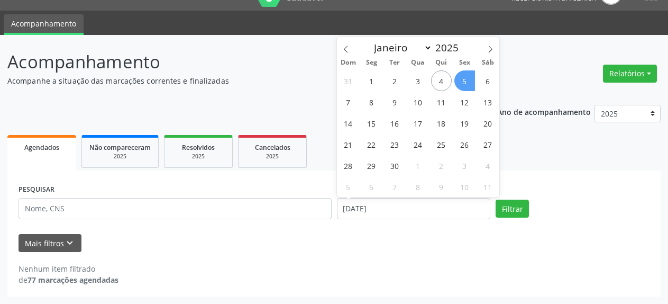
click at [463, 84] on span "5" at bounding box center [464, 80] width 21 height 21
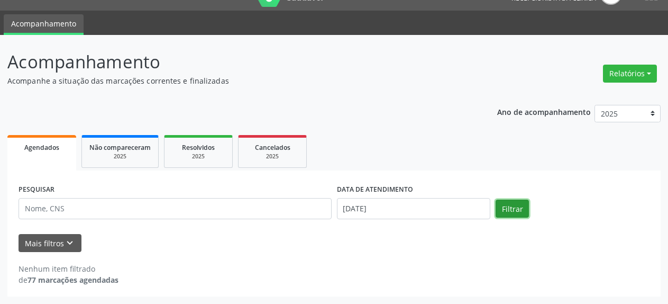
click at [519, 210] on button "Filtrar" at bounding box center [512, 208] width 33 height 18
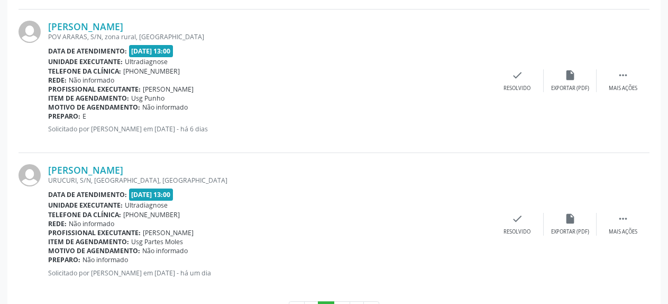
scroll to position [2222, 0]
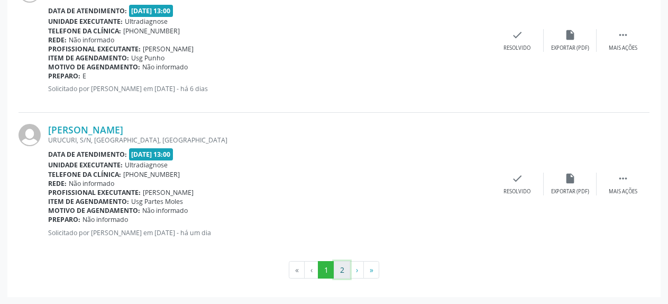
click at [341, 278] on button "2" at bounding box center [342, 270] width 16 height 18
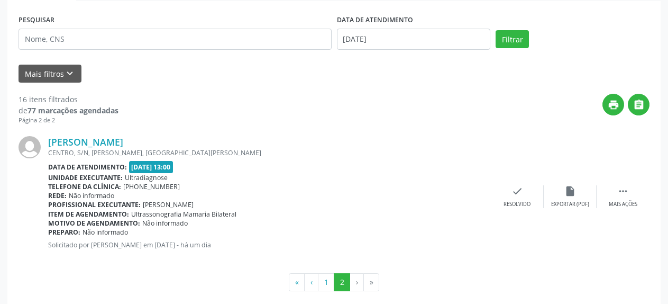
scroll to position [206, 0]
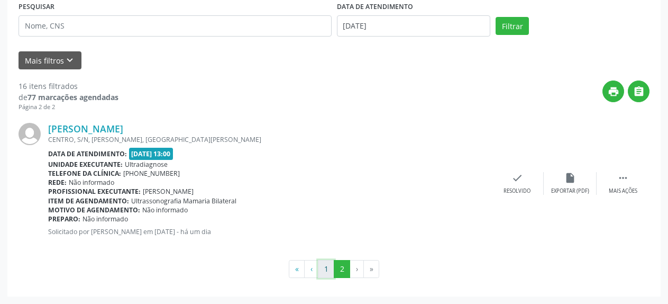
click at [325, 270] on button "1" at bounding box center [326, 269] width 16 height 18
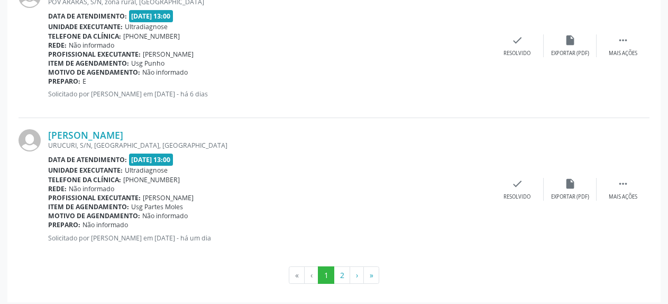
scroll to position [2222, 0]
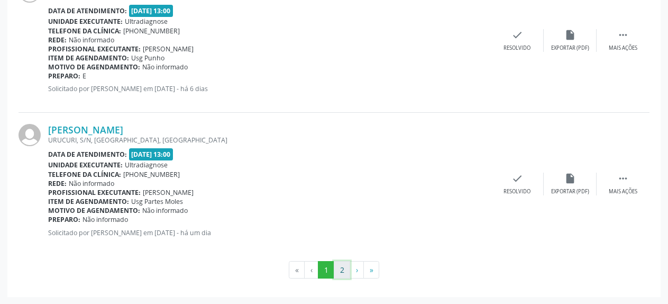
click at [341, 271] on button "2" at bounding box center [342, 270] width 16 height 18
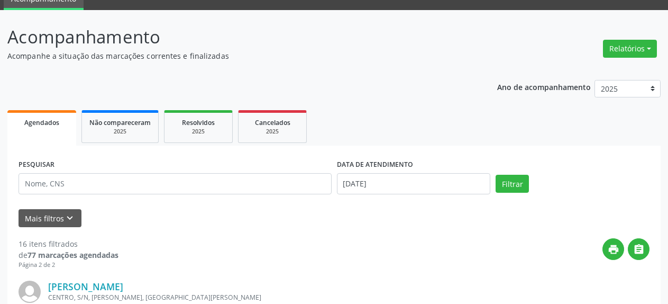
scroll to position [44, 0]
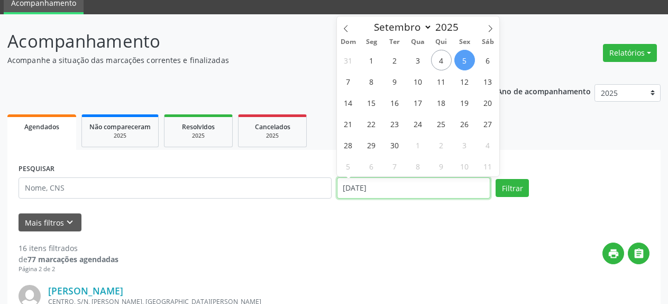
click at [363, 189] on input "[DATE]" at bounding box center [414, 187] width 154 height 21
click at [369, 81] on span "8" at bounding box center [371, 81] width 21 height 21
type input "[DATE]"
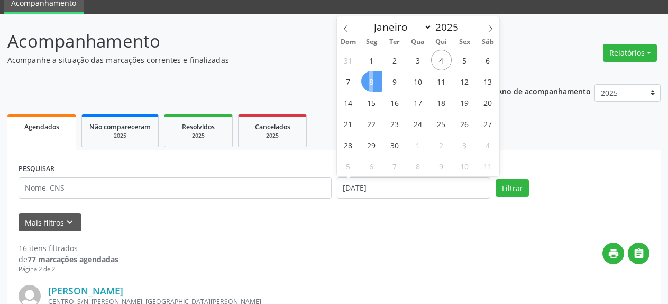
click at [369, 81] on span "8" at bounding box center [371, 81] width 21 height 21
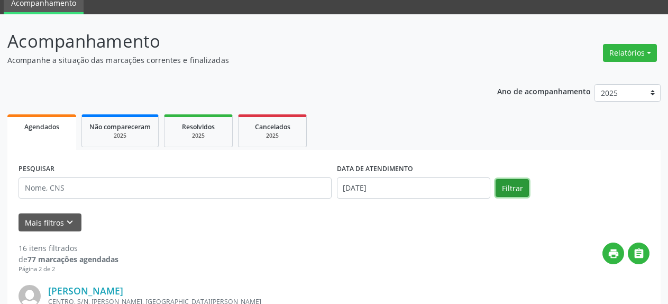
click at [516, 189] on button "Filtrar" at bounding box center [512, 188] width 33 height 18
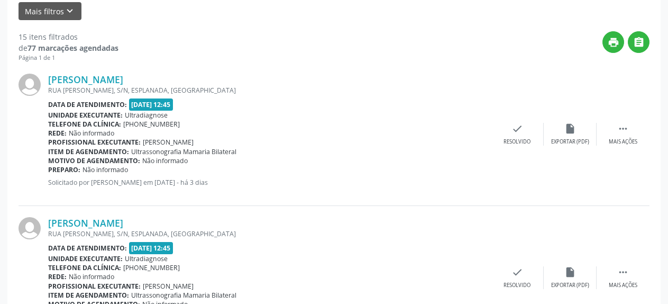
scroll to position [209, 0]
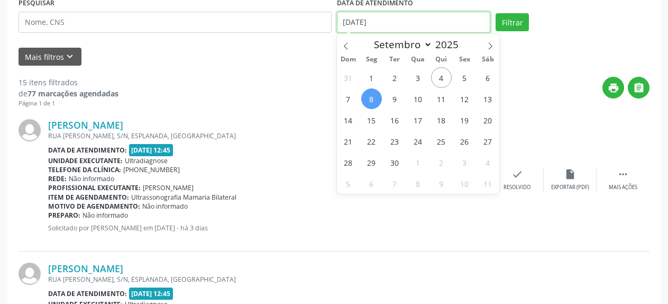
click at [361, 23] on input "[DATE]" at bounding box center [414, 22] width 154 height 21
click at [420, 101] on span "10" at bounding box center [418, 98] width 21 height 21
type input "[DATE]"
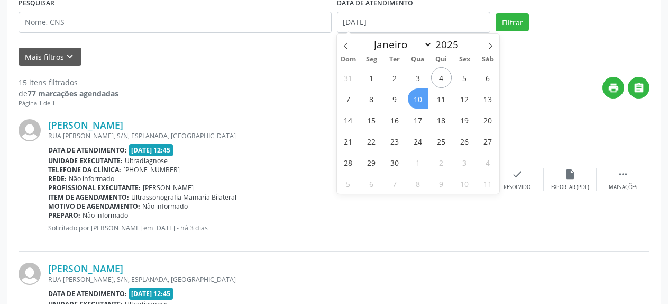
click at [420, 101] on span "10" at bounding box center [418, 98] width 21 height 21
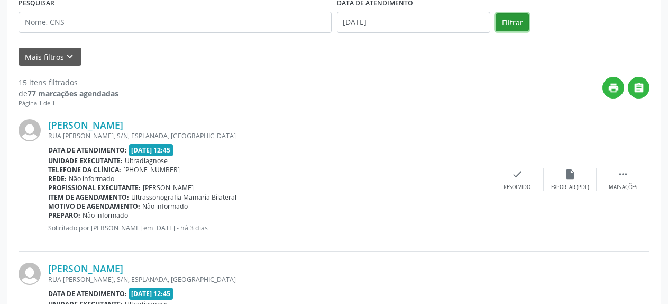
click at [501, 22] on button "Filtrar" at bounding box center [512, 22] width 33 height 18
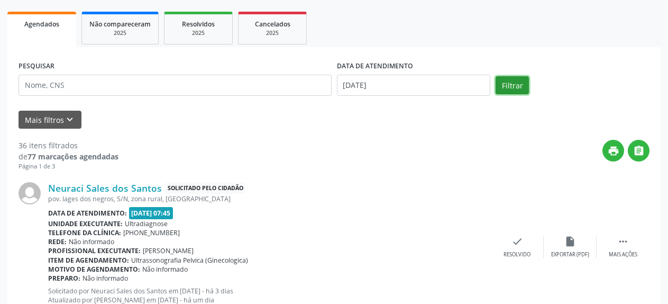
scroll to position [166, 0]
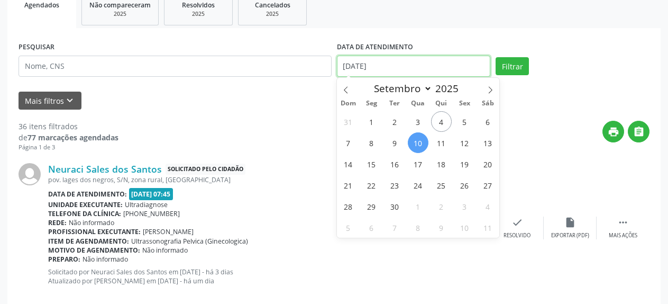
click at [359, 72] on input "[DATE]" at bounding box center [414, 66] width 154 height 21
click at [412, 144] on span "10" at bounding box center [418, 142] width 21 height 21
type input "[DATE]"
click at [412, 144] on span "10" at bounding box center [418, 142] width 21 height 21
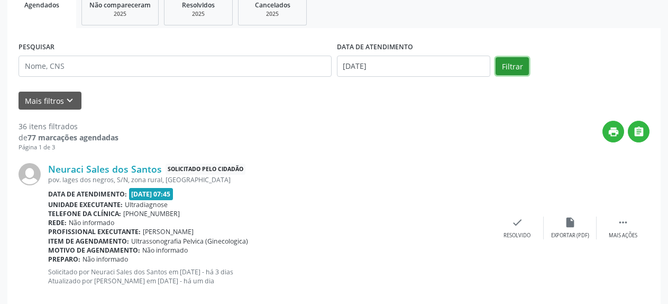
click at [508, 68] on button "Filtrar" at bounding box center [512, 66] width 33 height 18
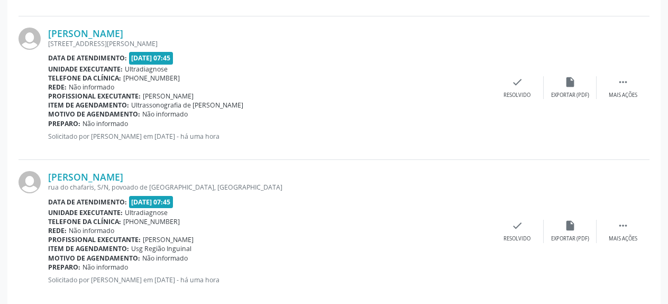
scroll to position [2216, 0]
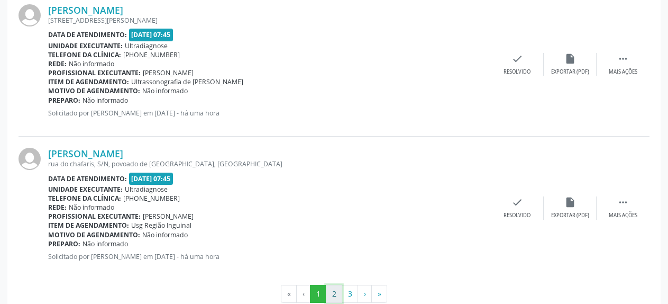
click at [330, 293] on button "2" at bounding box center [334, 294] width 16 height 18
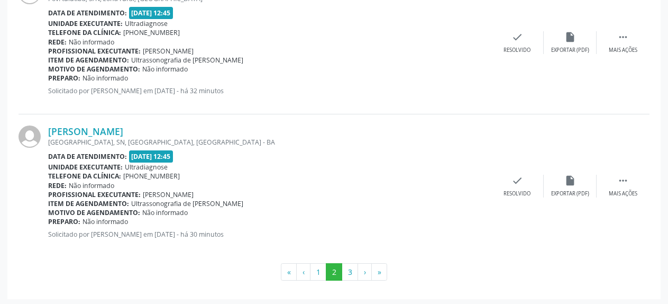
scroll to position [2213, 0]
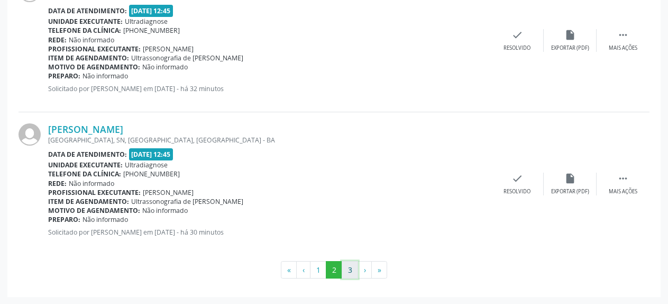
click at [354, 273] on button "3" at bounding box center [350, 270] width 16 height 18
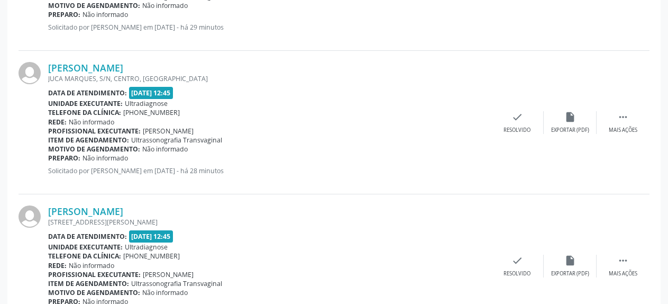
scroll to position [932, 0]
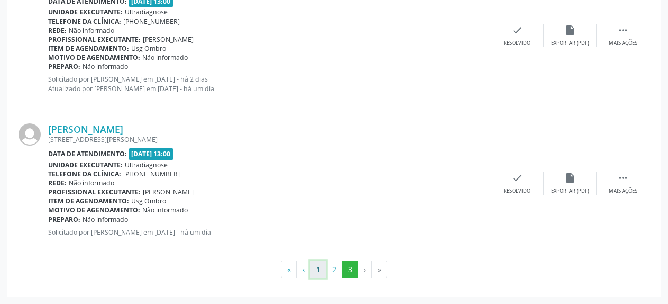
click at [316, 275] on button "1" at bounding box center [318, 269] width 16 height 18
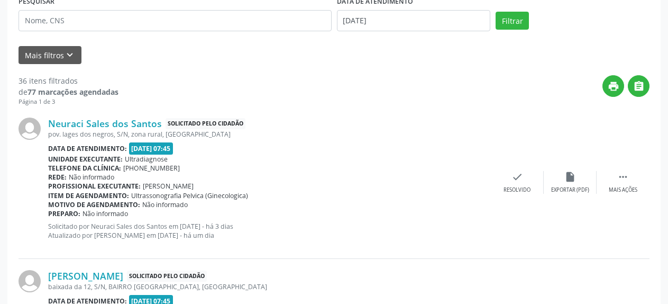
scroll to position [220, 0]
